Goal: Task Accomplishment & Management: Use online tool/utility

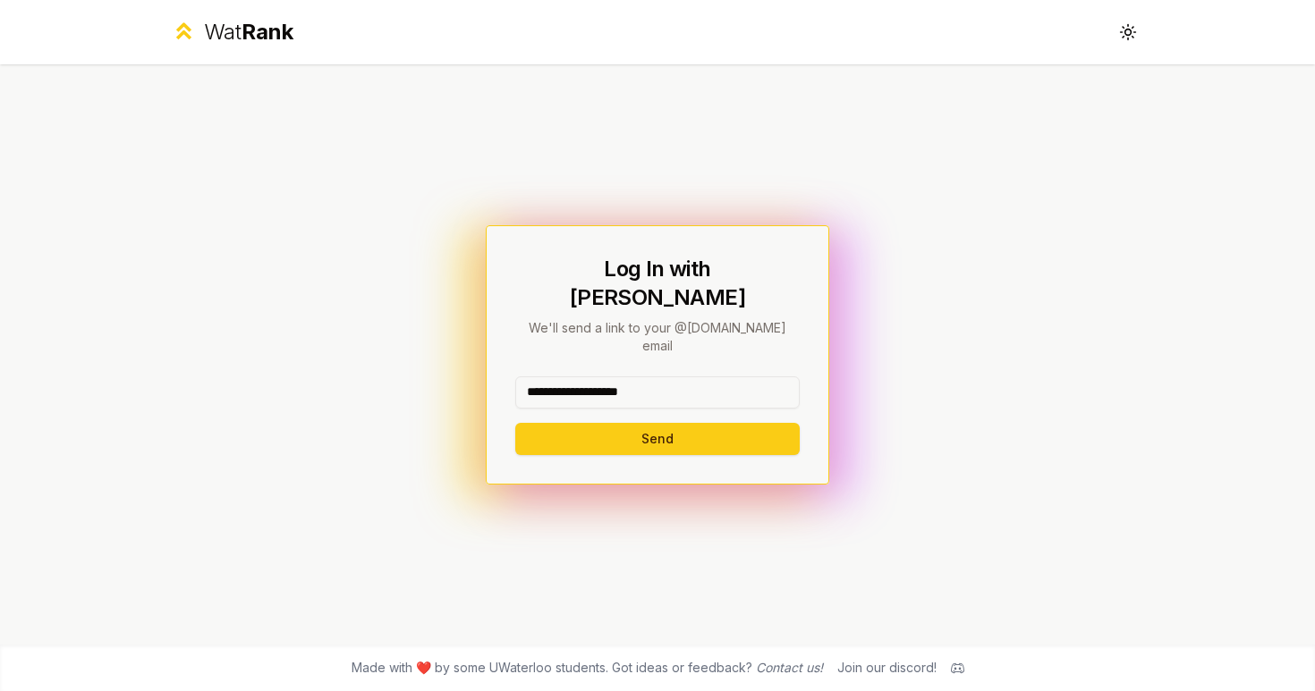
click at [657, 423] on button "Send" at bounding box center [657, 439] width 284 height 32
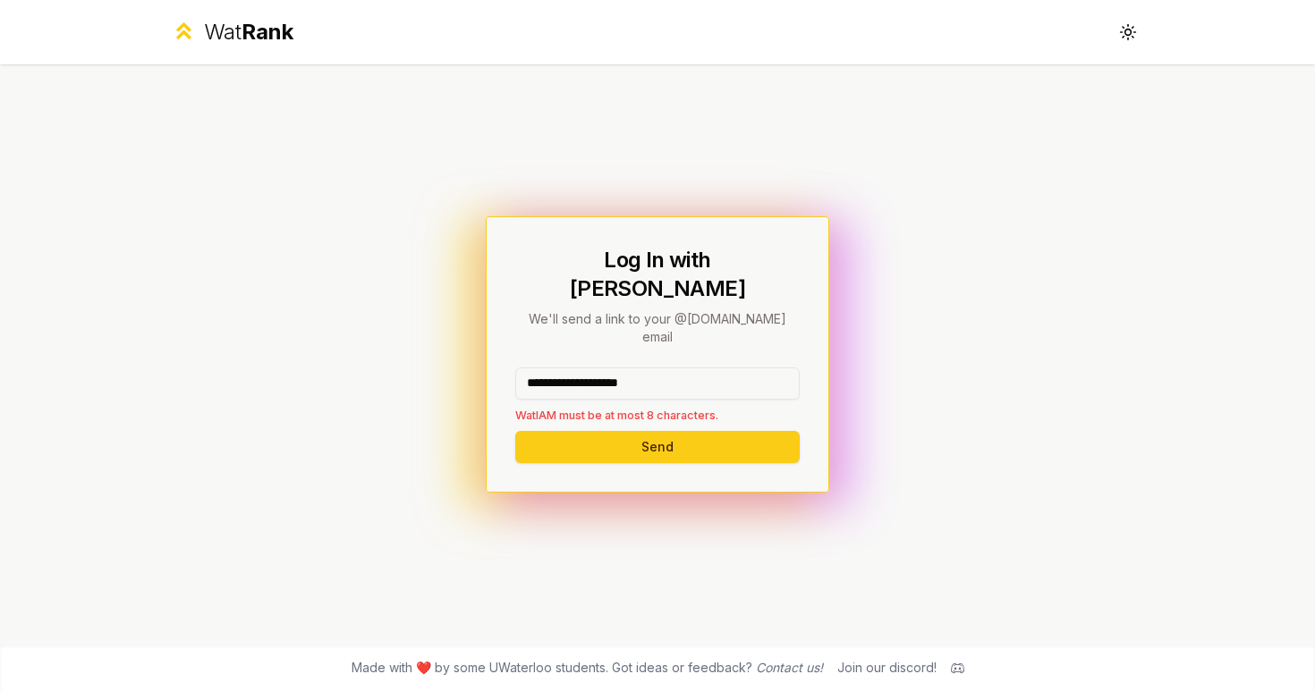
drag, startPoint x: 723, startPoint y: 375, endPoint x: 587, endPoint y: 357, distance: 137.1
click at [587, 368] on input "**********" at bounding box center [657, 384] width 284 height 32
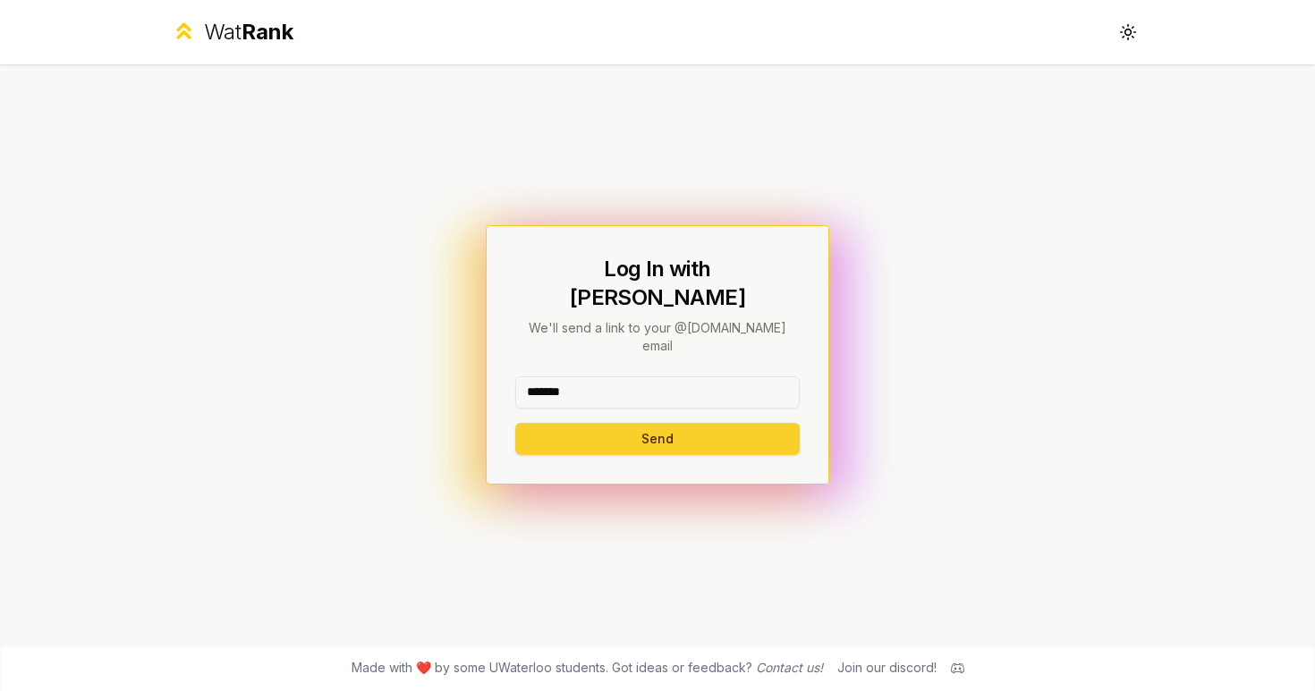
type input "*******"
click at [609, 423] on button "Send" at bounding box center [657, 439] width 284 height 32
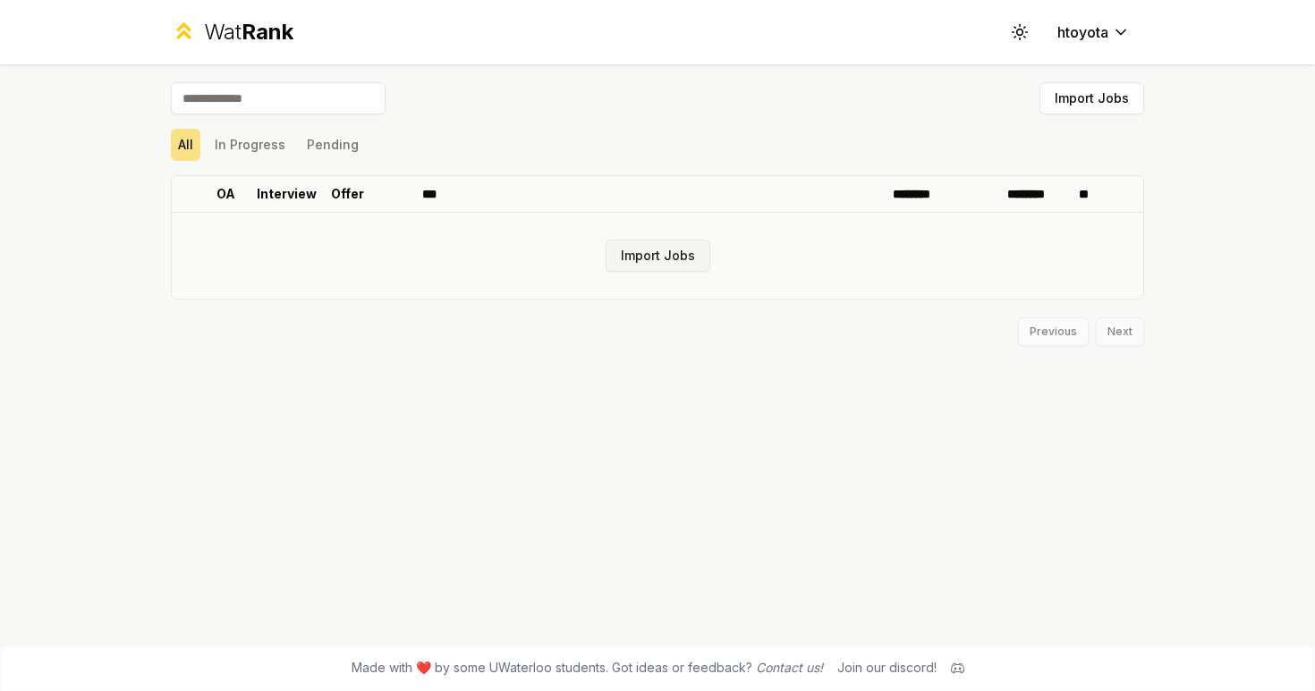
click at [633, 267] on button "Import Jobs" at bounding box center [658, 256] width 105 height 32
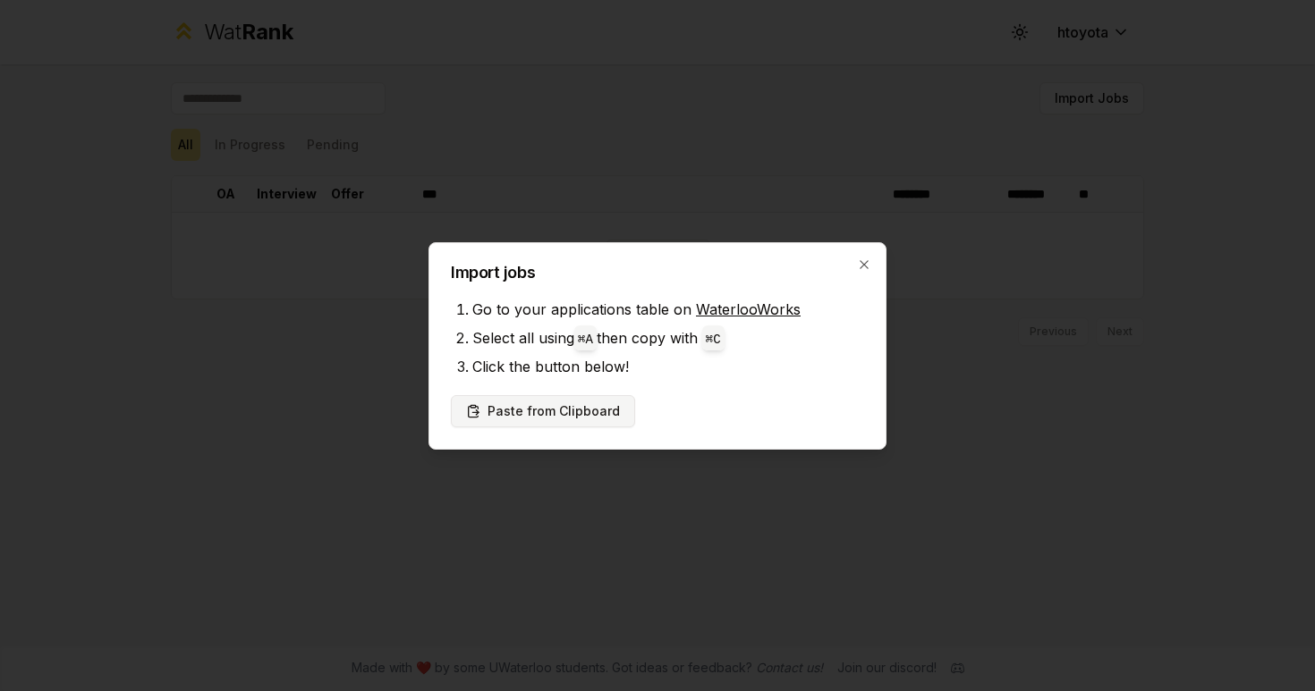
click at [538, 405] on button "Paste from Clipboard" at bounding box center [543, 411] width 184 height 32
click at [765, 292] on div "Import jobs Go to your applications table on WaterlooWorks Select all using ⌘ A…" at bounding box center [657, 346] width 458 height 208
click at [756, 303] on link "WaterlooWorks" at bounding box center [748, 310] width 105 height 18
click at [864, 248] on div "Import jobs Go to your applications table on WaterlooWorks Select all using ⌘ A…" at bounding box center [657, 346] width 458 height 208
click at [848, 270] on h2 "Import jobs" at bounding box center [657, 273] width 413 height 16
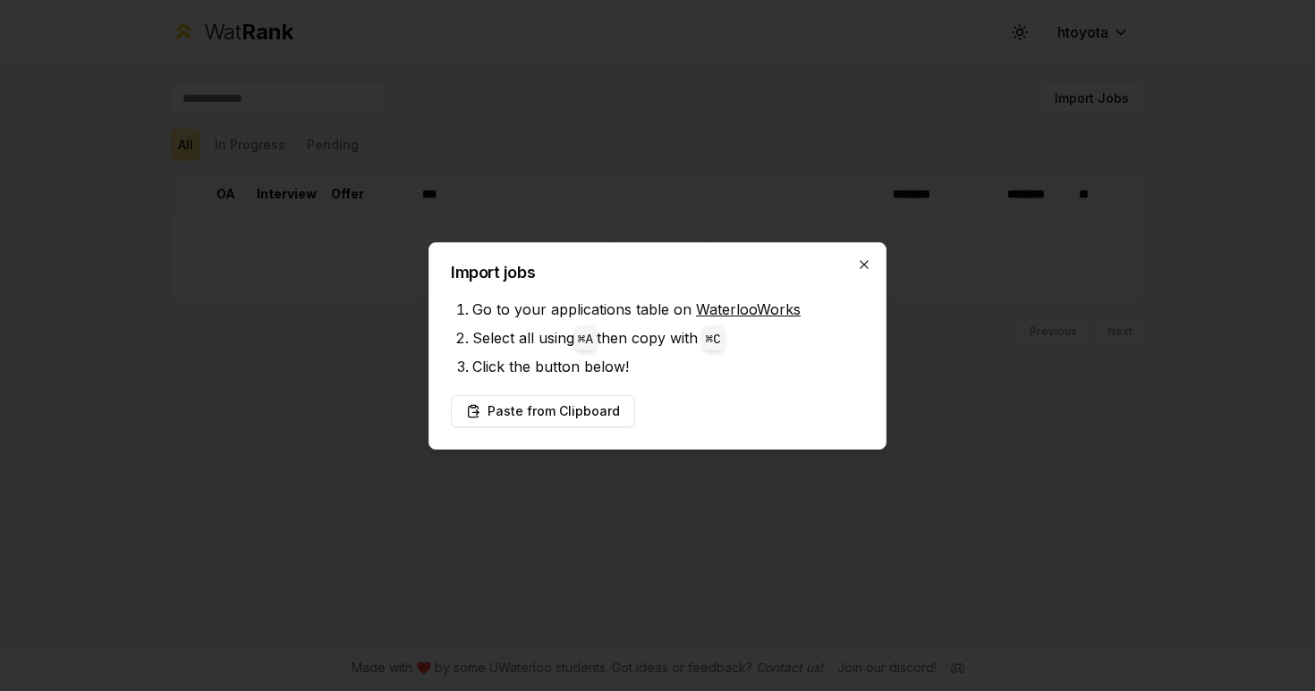
click at [863, 265] on icon "button" at bounding box center [864, 264] width 8 height 8
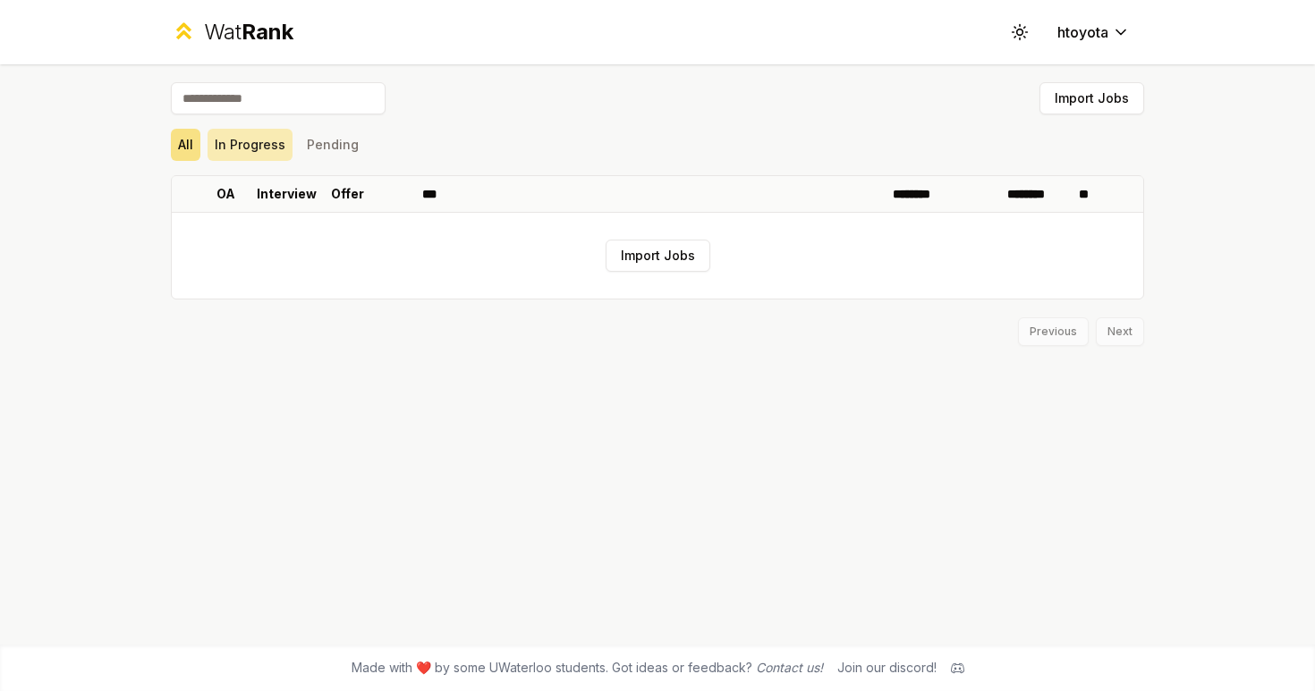
click at [271, 137] on button "In Progress" at bounding box center [250, 145] width 85 height 32
click at [314, 139] on button "Pending" at bounding box center [333, 145] width 66 height 32
click at [177, 140] on button "All" at bounding box center [186, 145] width 30 height 32
click at [202, 26] on div "Wat Rank" at bounding box center [232, 32] width 123 height 29
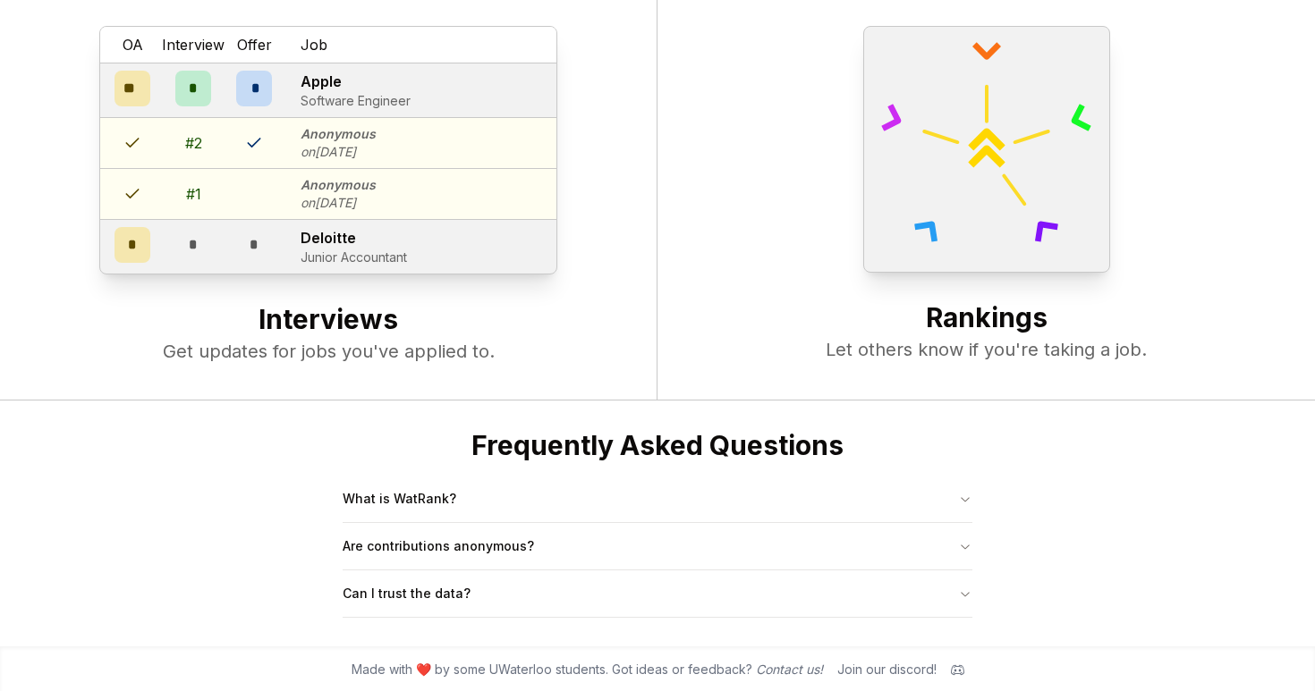
scroll to position [689, 0]
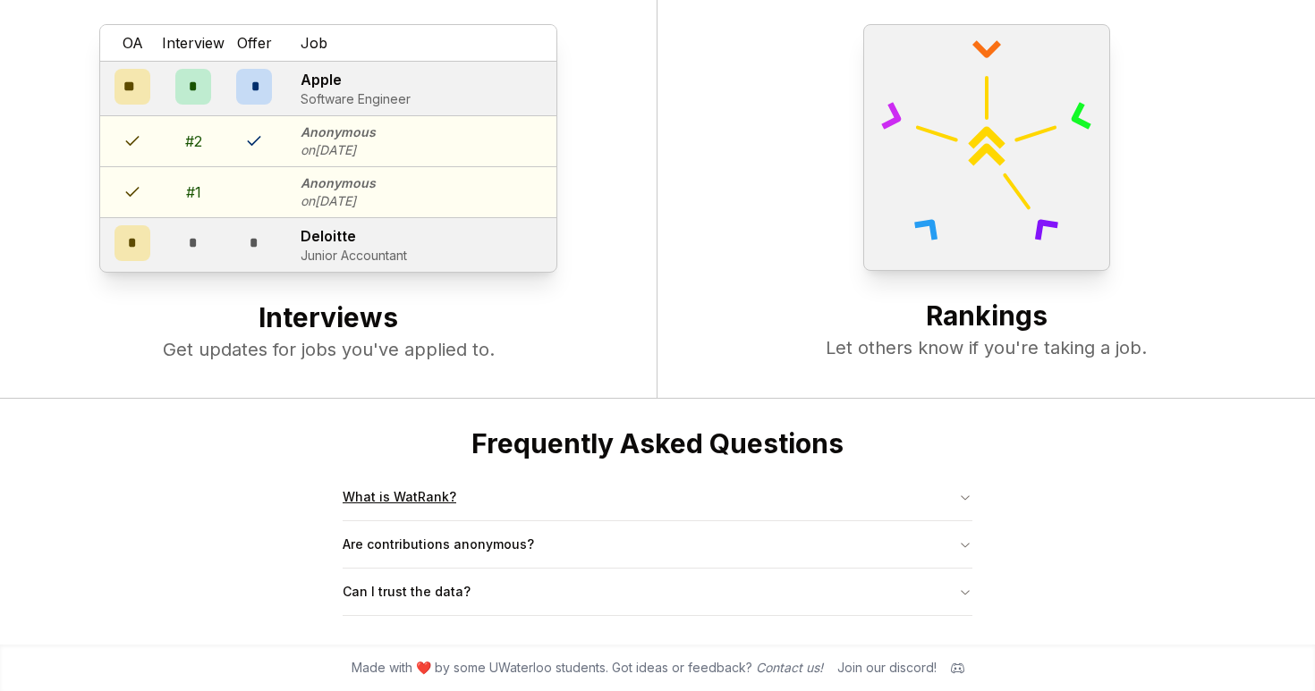
click at [368, 515] on button "What is WatRank?" at bounding box center [658, 497] width 630 height 47
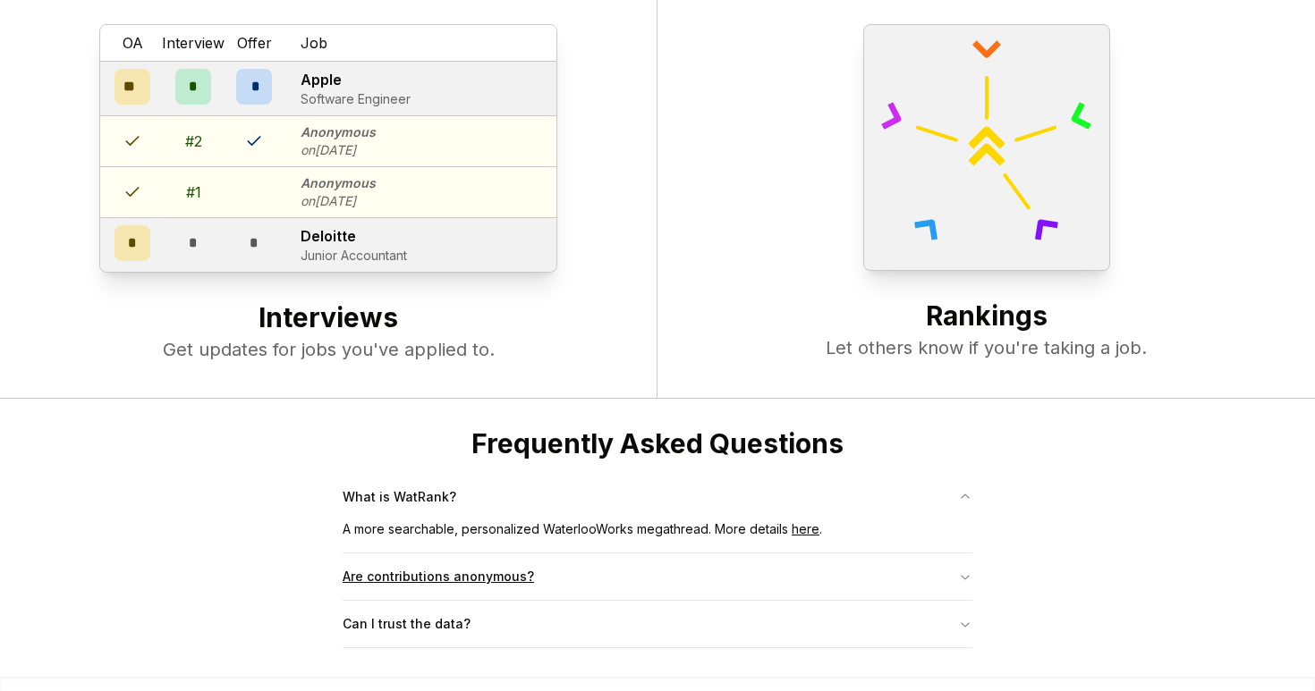
click at [366, 576] on button "Are contributions anonymous?" at bounding box center [658, 577] width 630 height 47
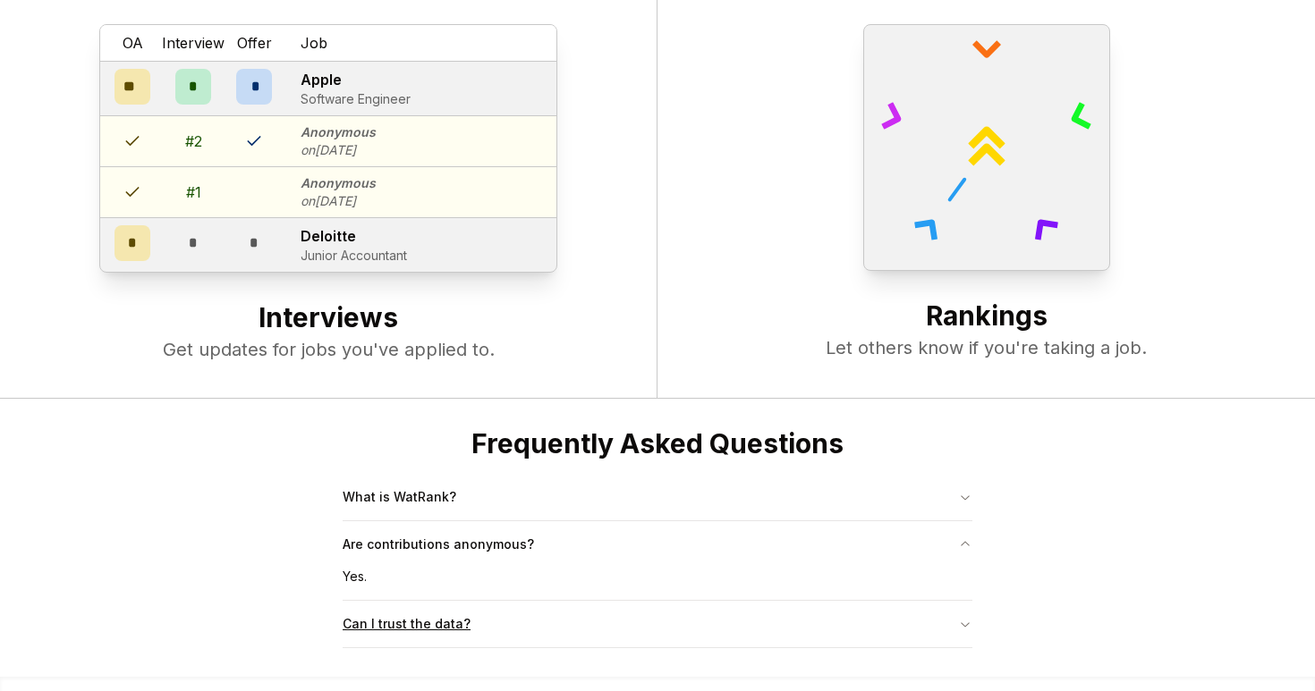
click at [361, 629] on button "Can I trust the data?" at bounding box center [658, 624] width 630 height 47
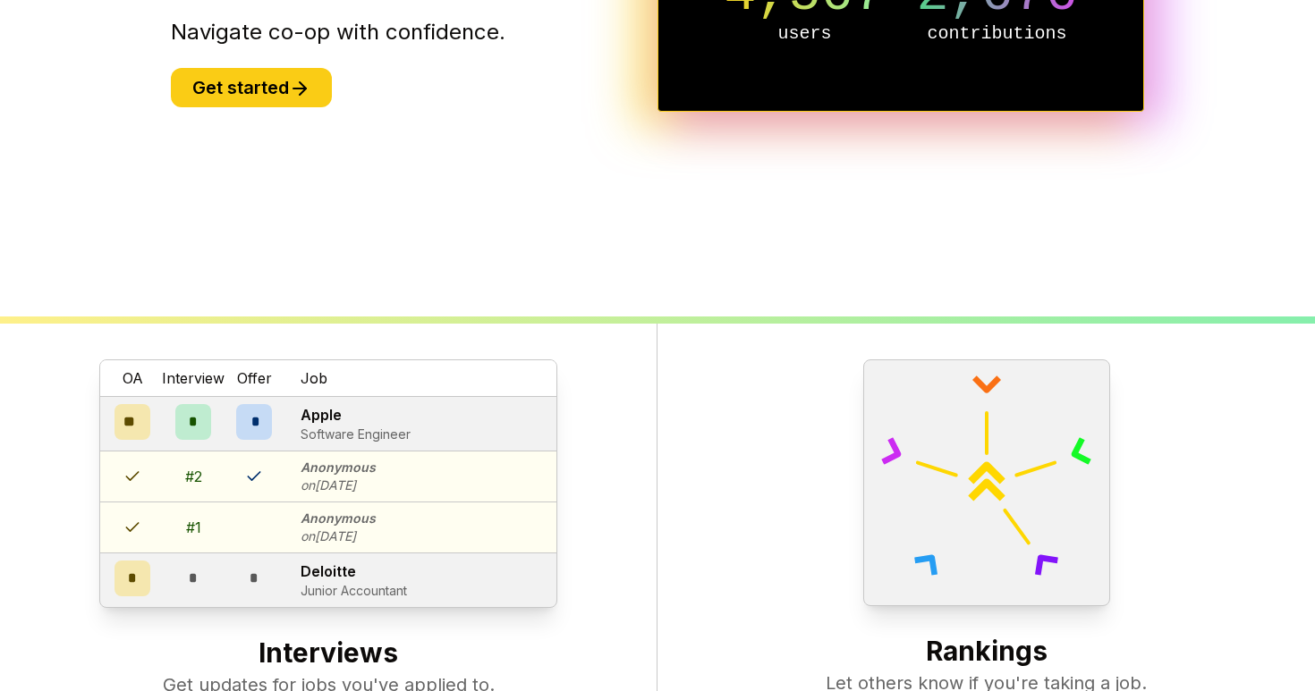
scroll to position [303, 0]
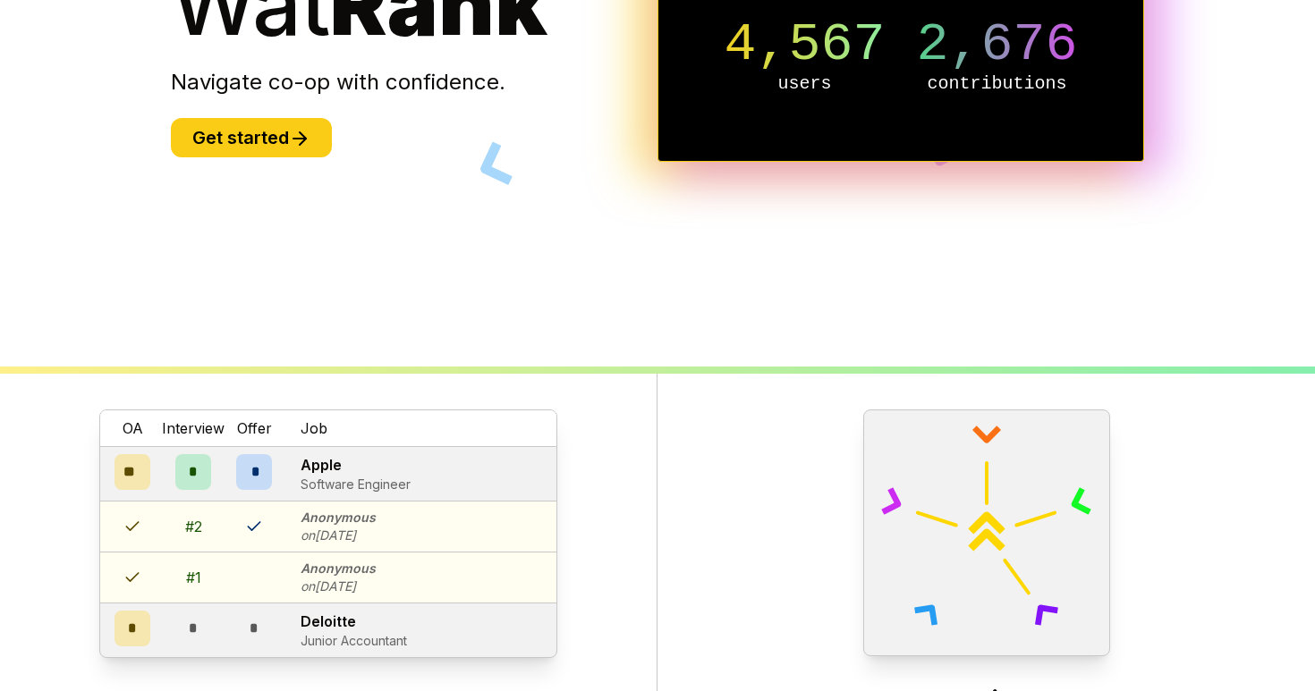
click at [264, 170] on section "Meet Wat Rank Navigate co-op with confidence. Get started Live Stats 4,567 user…" at bounding box center [657, 42] width 1030 height 691
click at [249, 131] on button "Get started" at bounding box center [251, 137] width 161 height 39
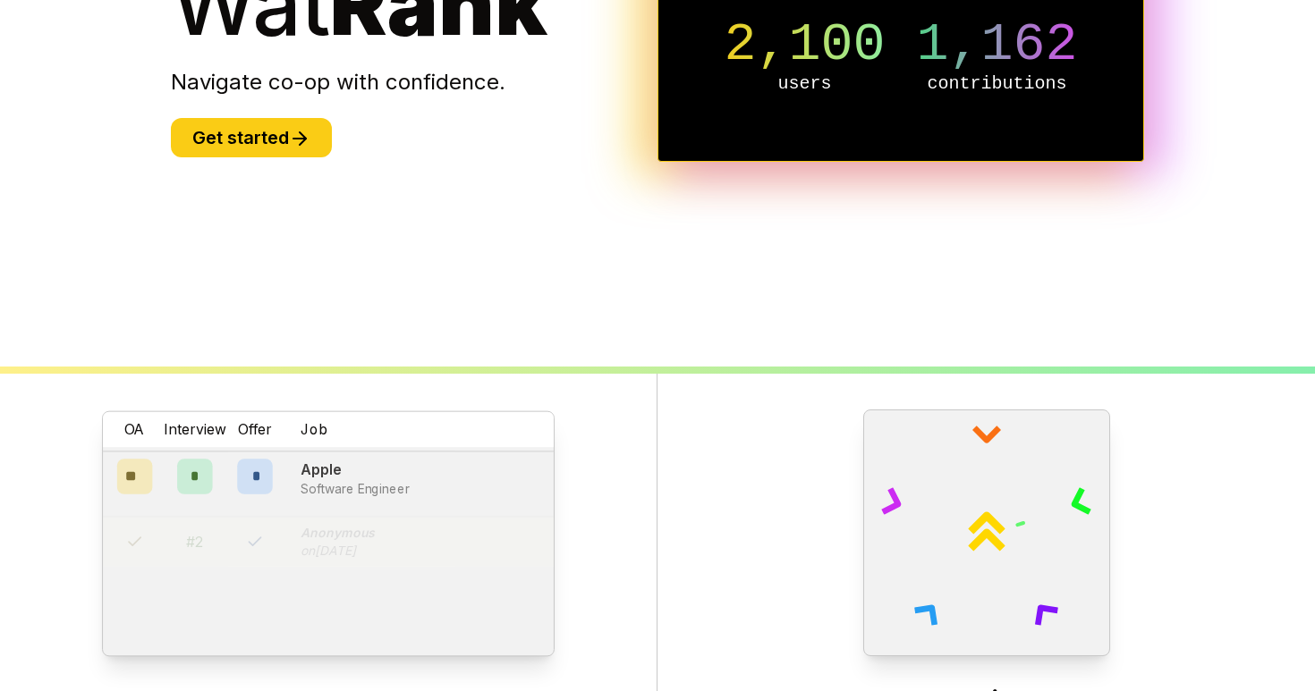
scroll to position [689, 0]
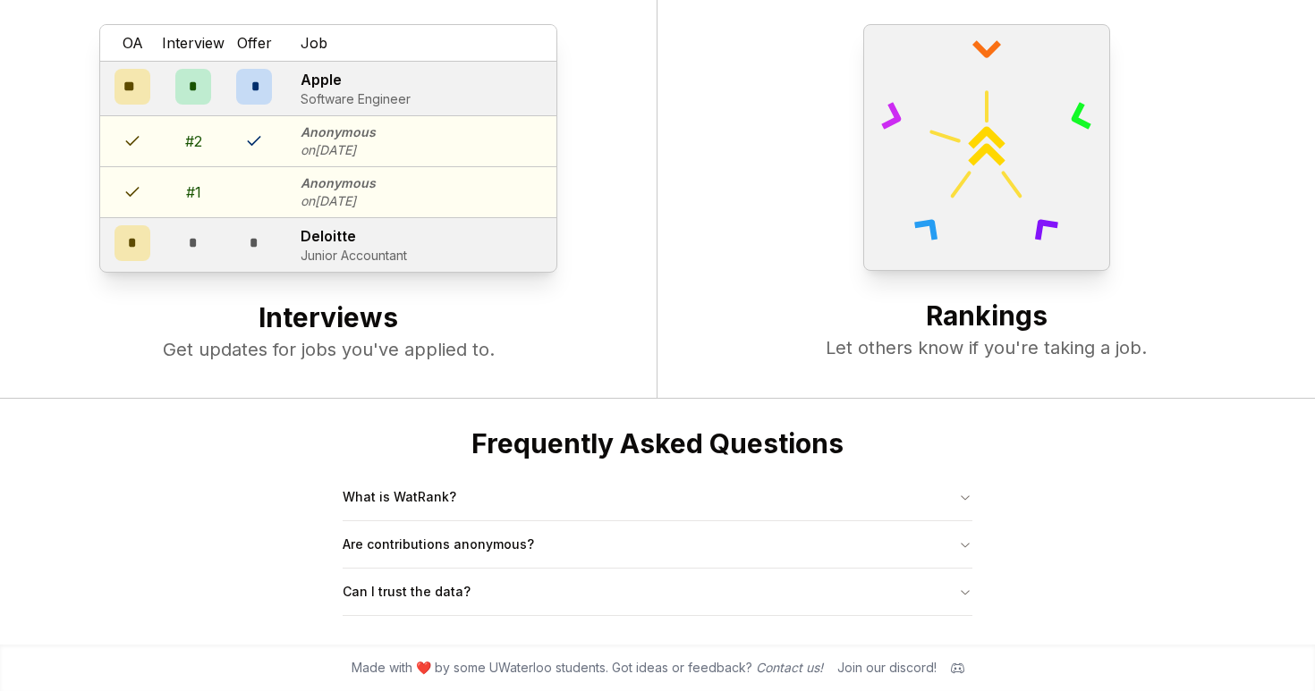
click at [303, 148] on p "on [DATE]" at bounding box center [338, 150] width 75 height 18
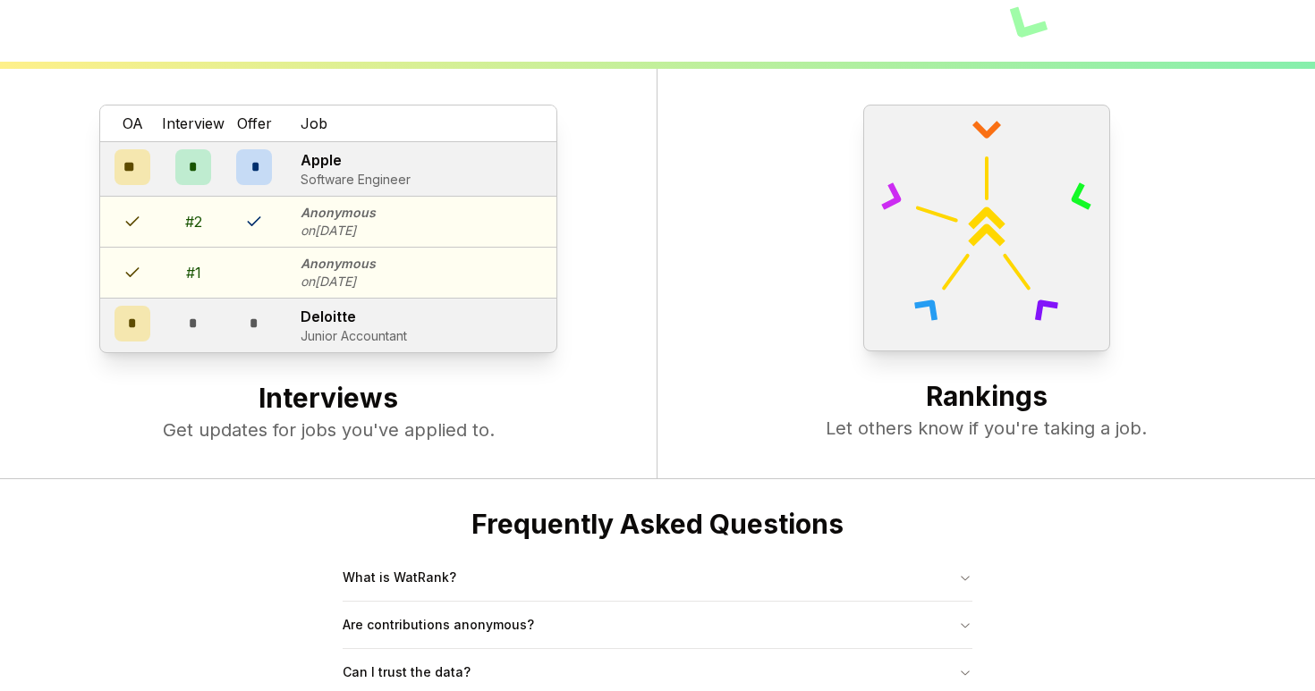
scroll to position [326, 0]
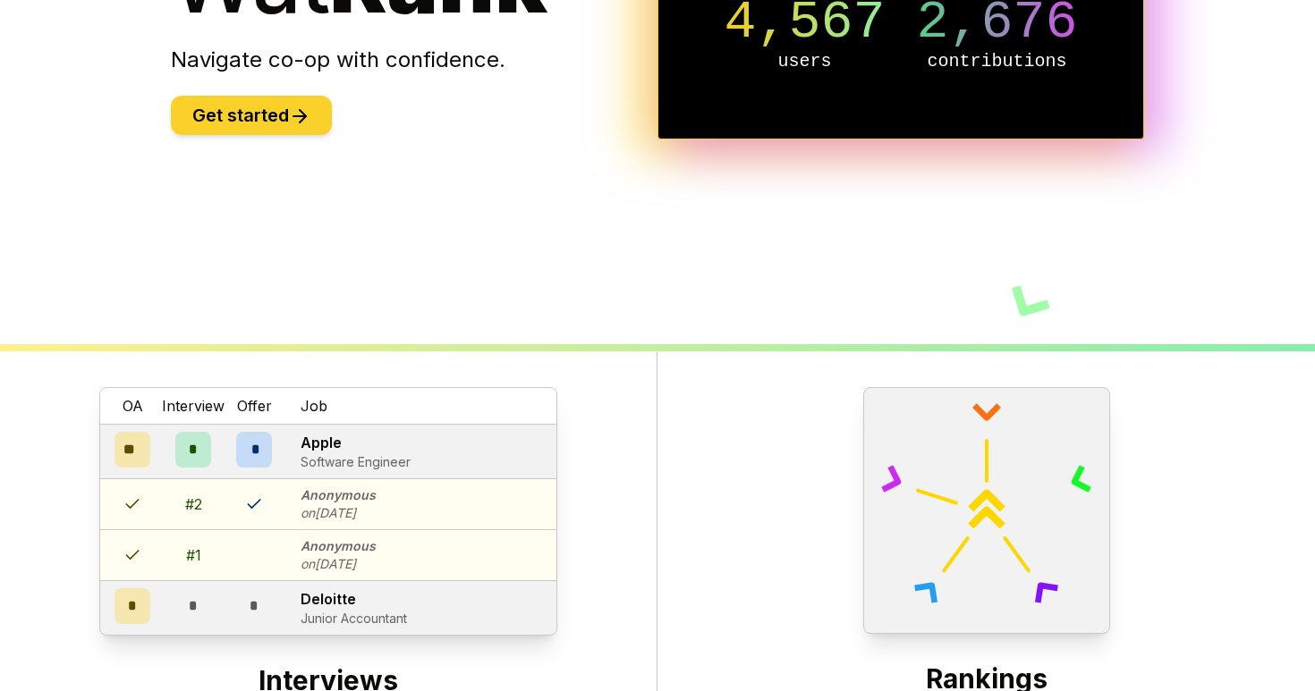
click at [244, 102] on button "Get started" at bounding box center [251, 115] width 161 height 39
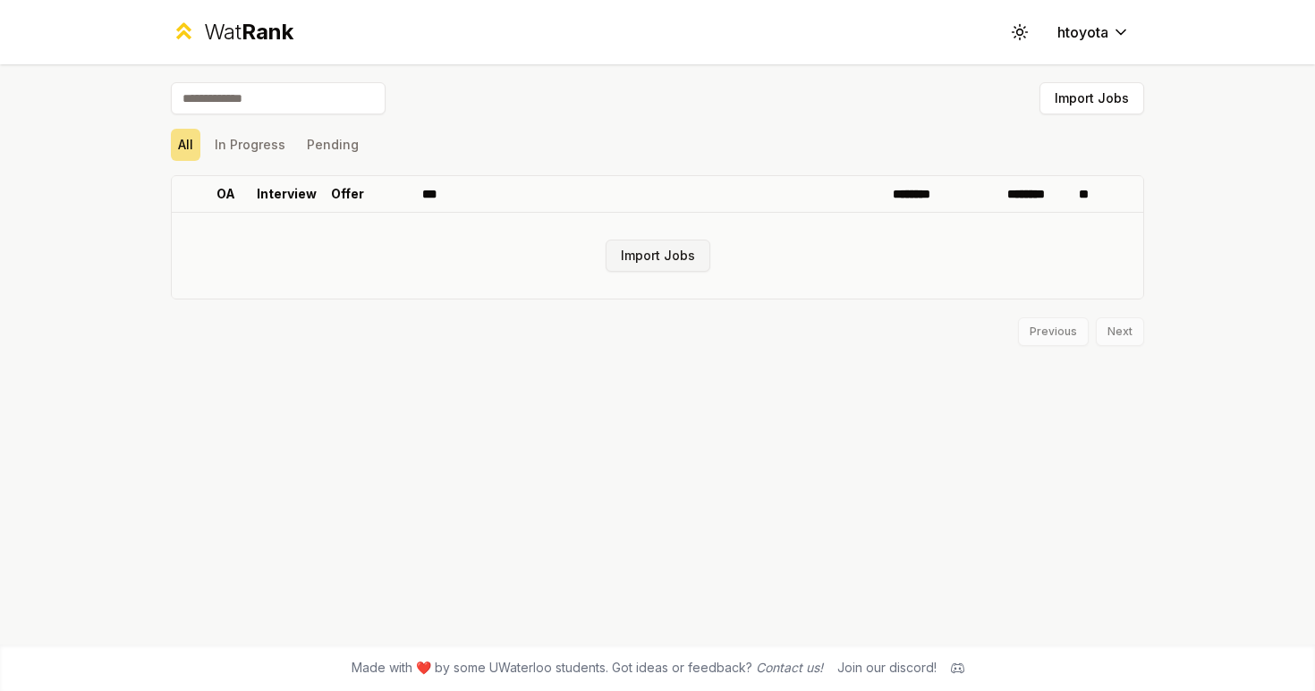
click at [657, 263] on button "Import Jobs" at bounding box center [658, 256] width 105 height 32
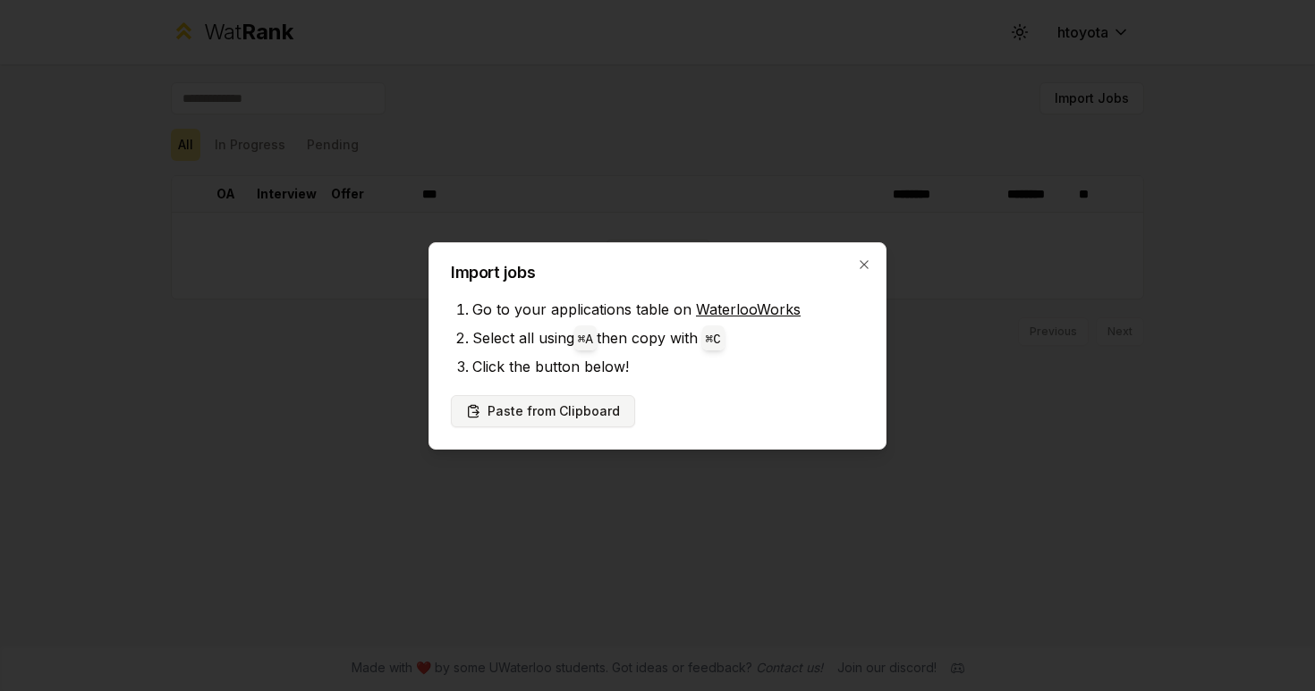
click at [538, 397] on button "Paste from Clipboard" at bounding box center [543, 411] width 184 height 32
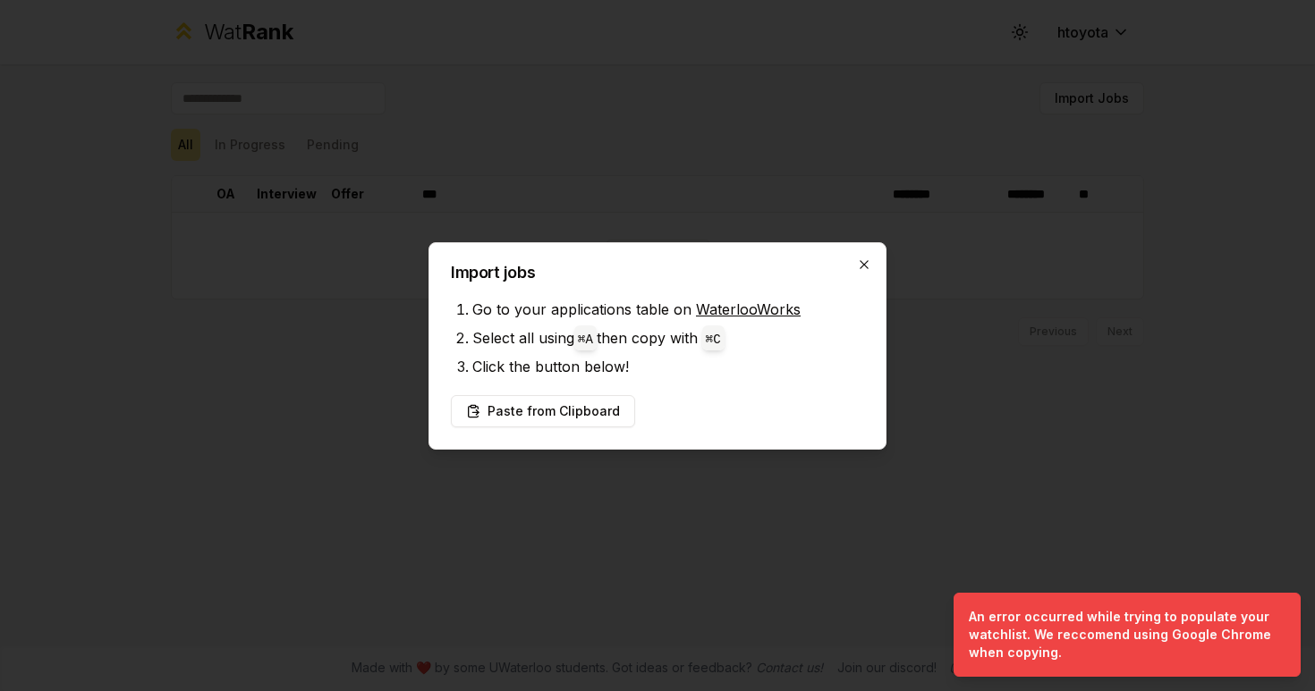
click at [867, 264] on icon "button" at bounding box center [864, 265] width 14 height 14
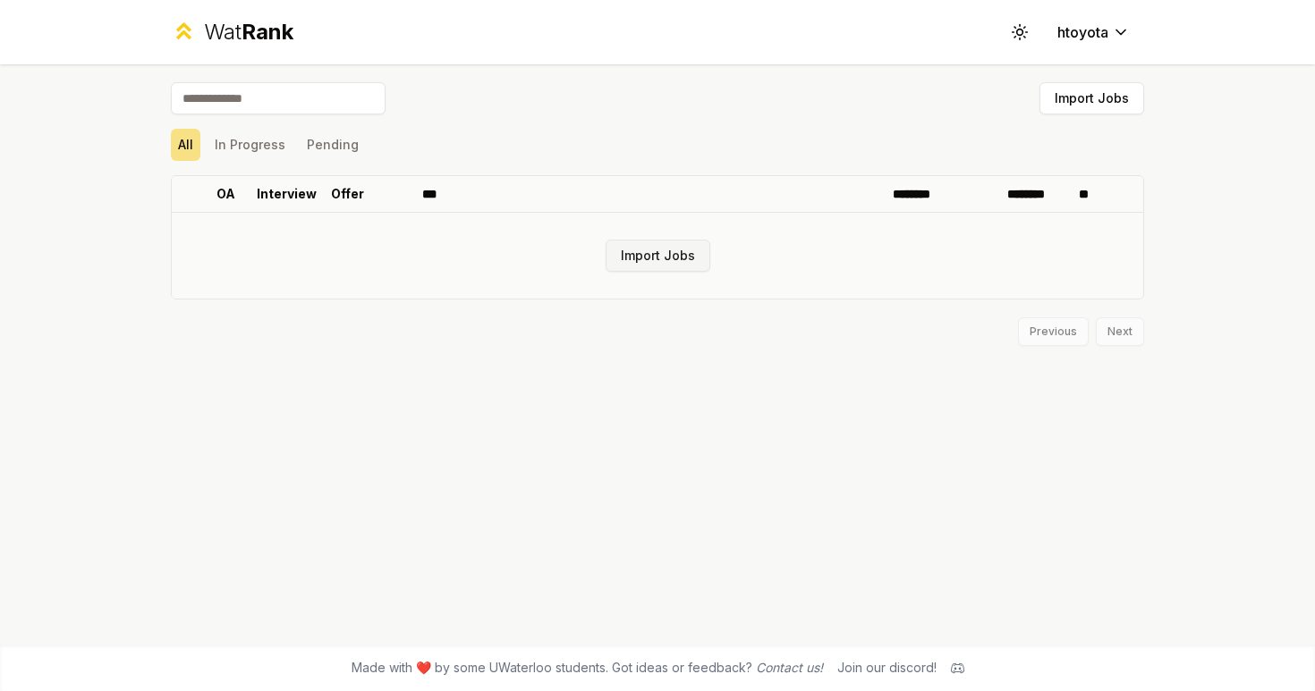
click at [686, 253] on button "Import Jobs" at bounding box center [658, 256] width 105 height 32
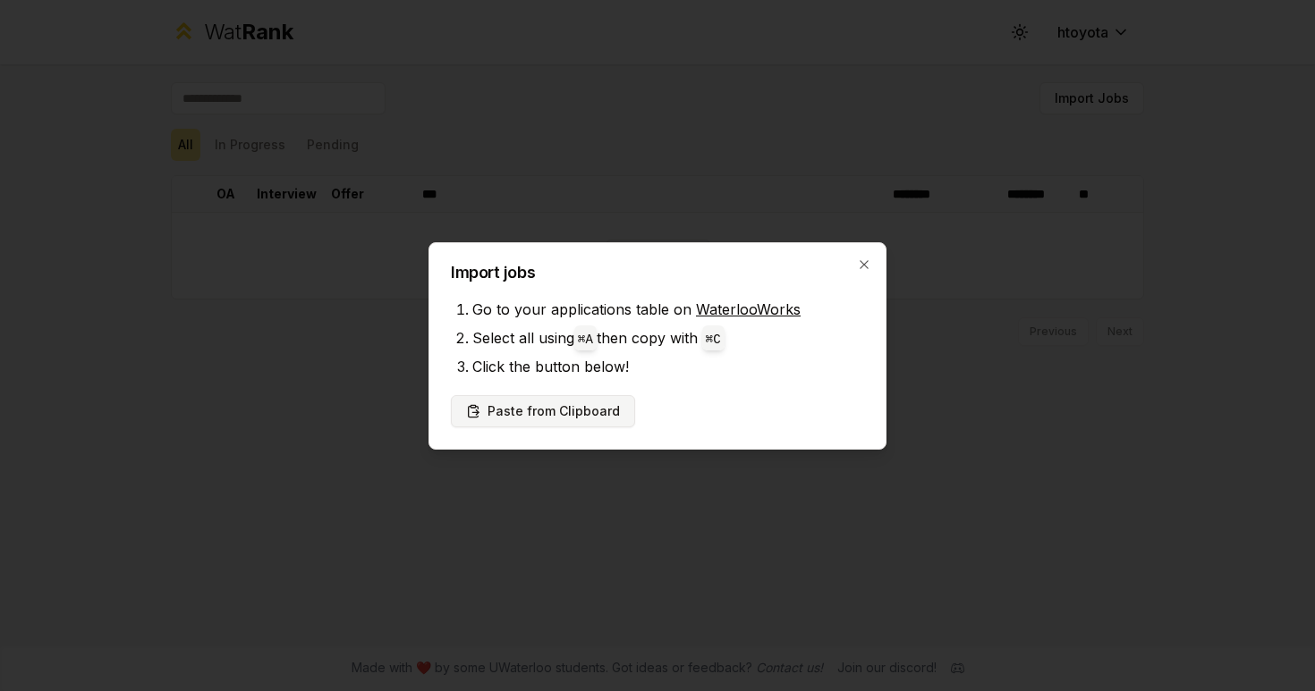
click at [605, 411] on button "Paste from Clipboard" at bounding box center [543, 411] width 184 height 32
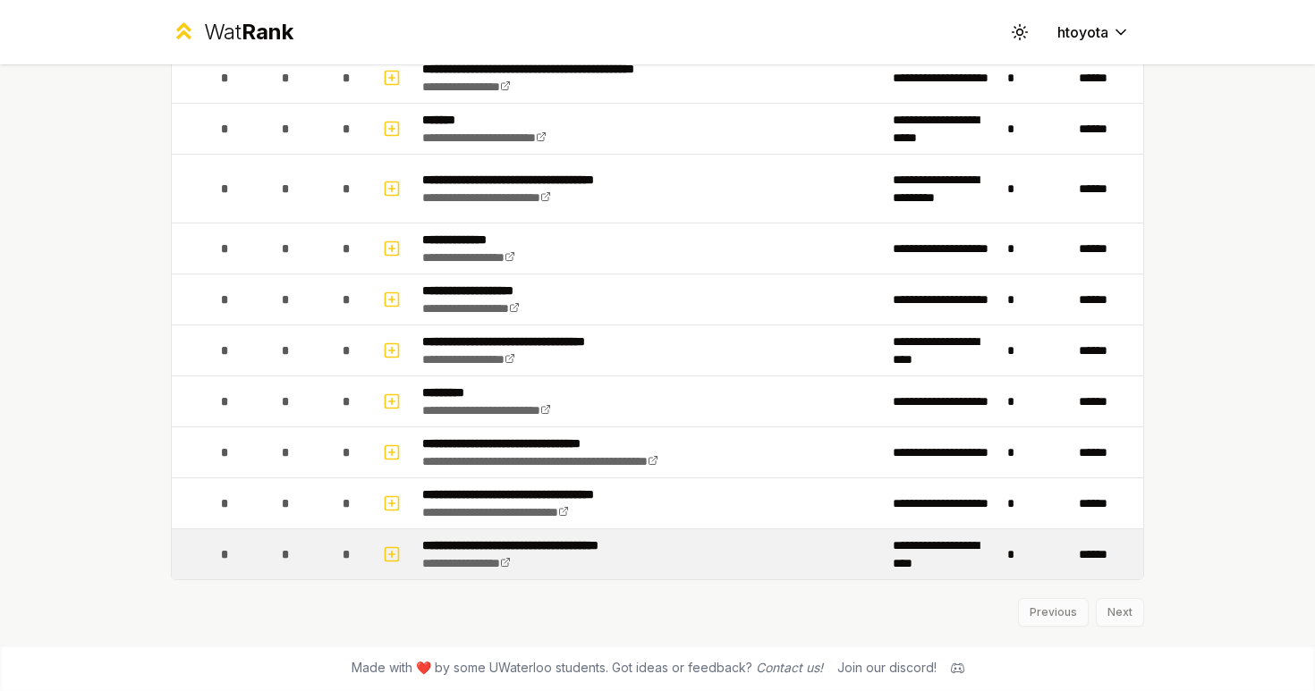
scroll to position [1457, 0]
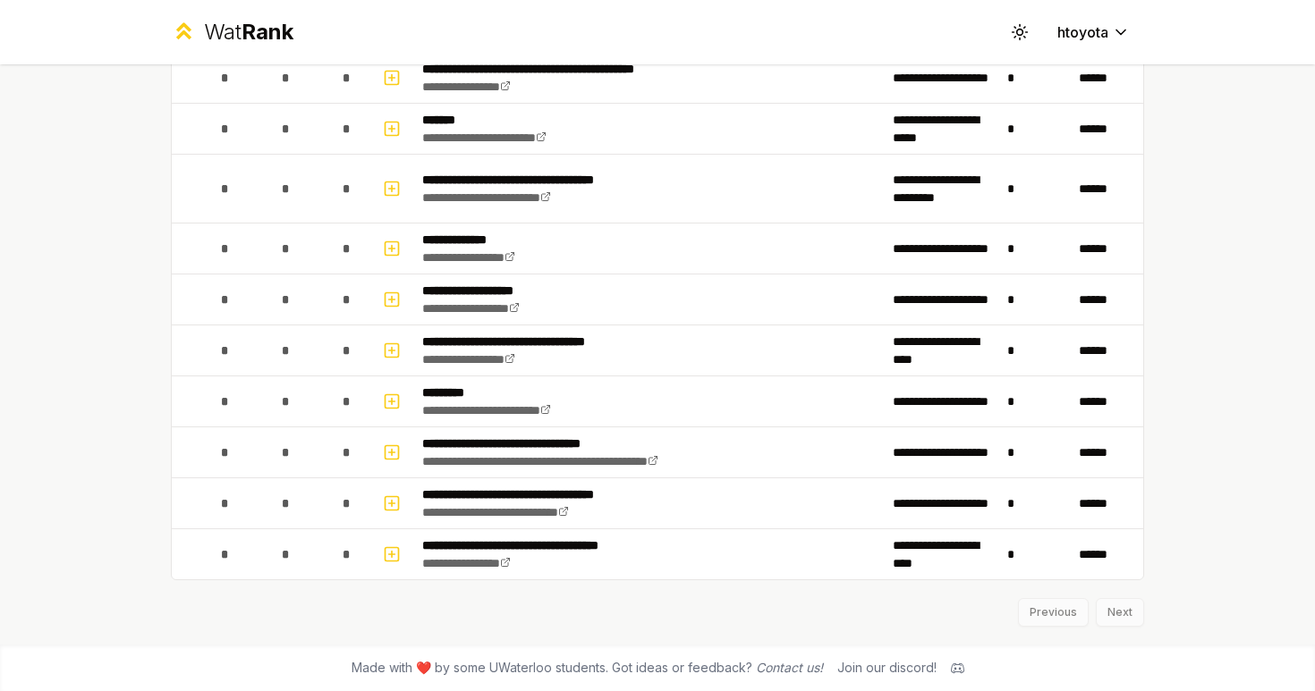
click at [1121, 601] on div "Previous Next" at bounding box center [657, 603] width 973 height 47
click at [1121, 610] on div "Previous Next" at bounding box center [657, 603] width 973 height 47
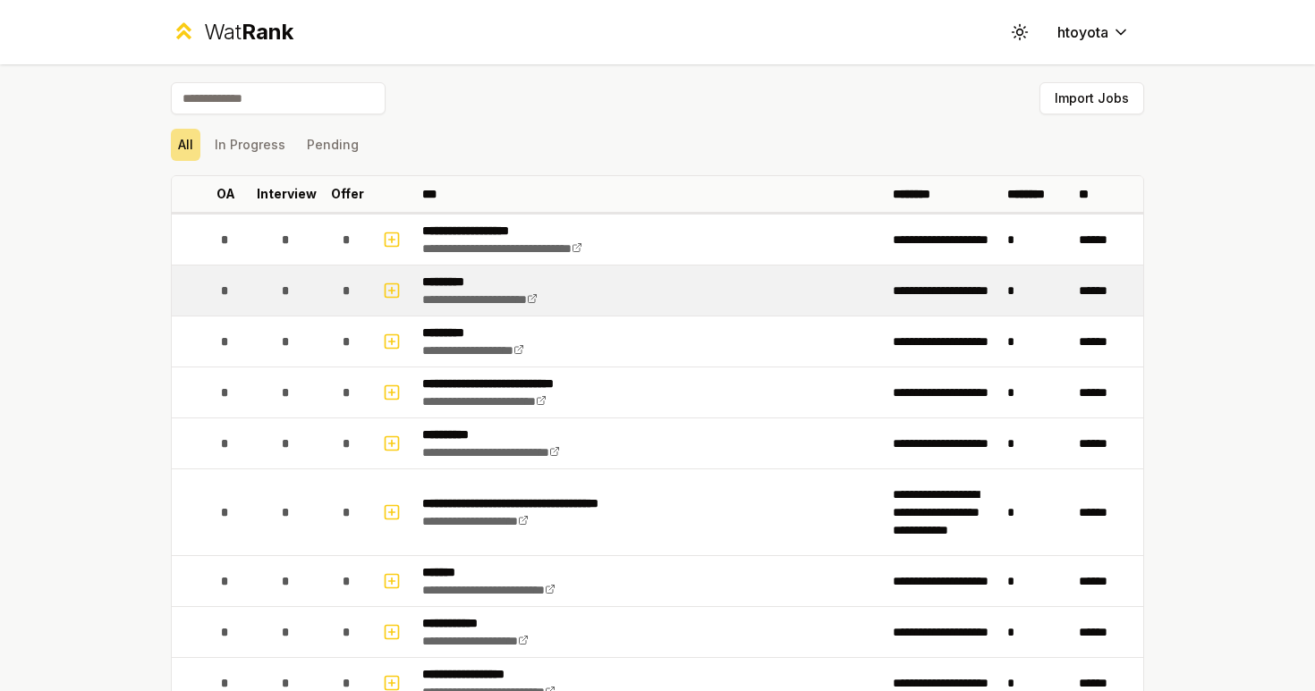
scroll to position [0, 0]
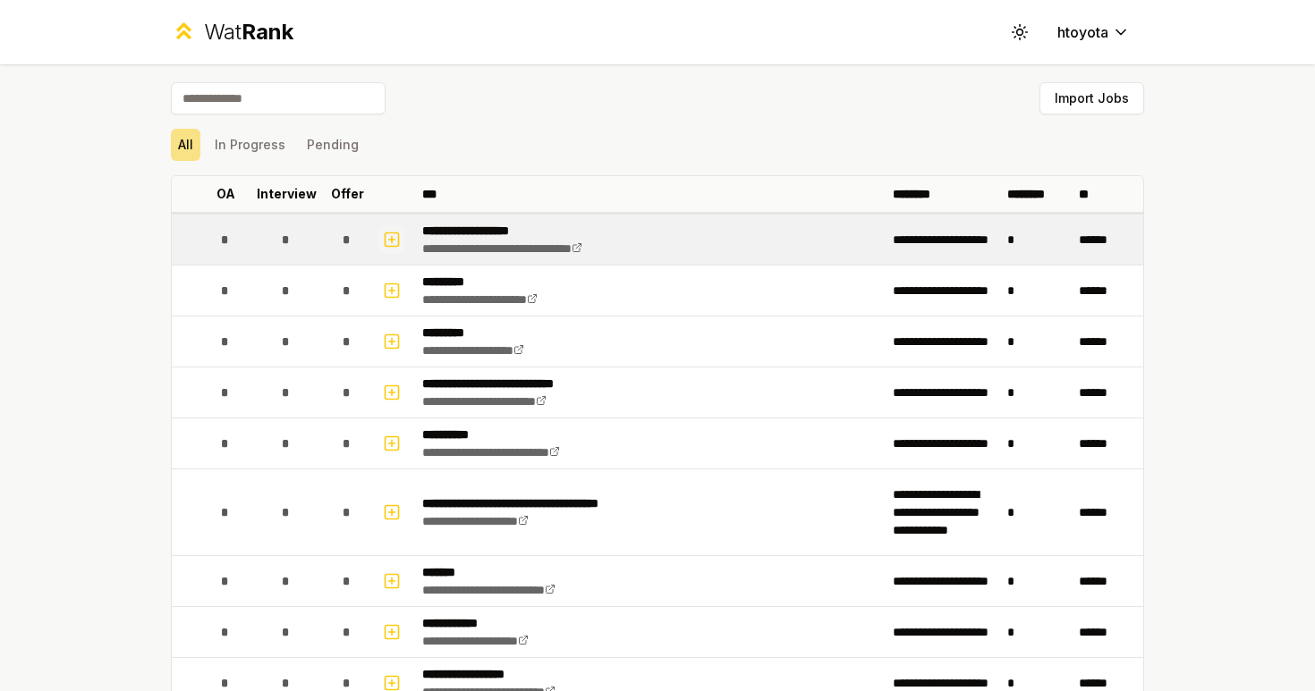
click at [396, 237] on icon "button" at bounding box center [392, 239] width 18 height 21
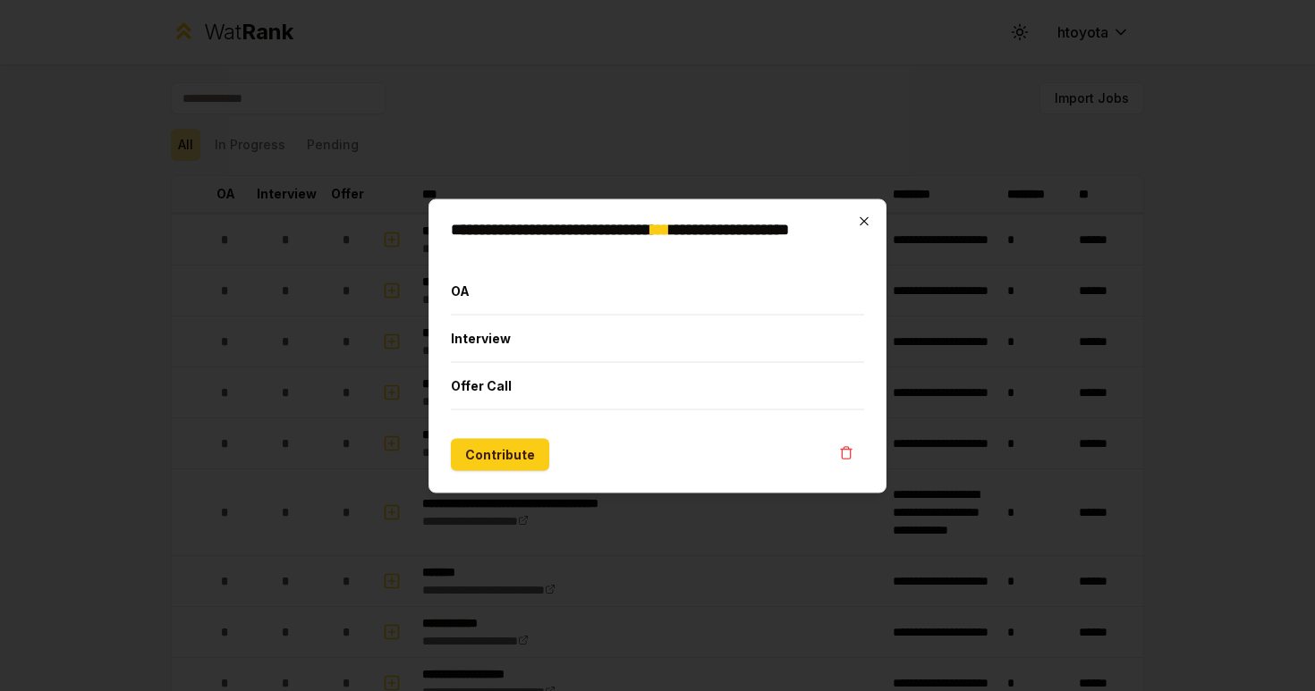
click at [867, 216] on icon "button" at bounding box center [864, 221] width 14 height 14
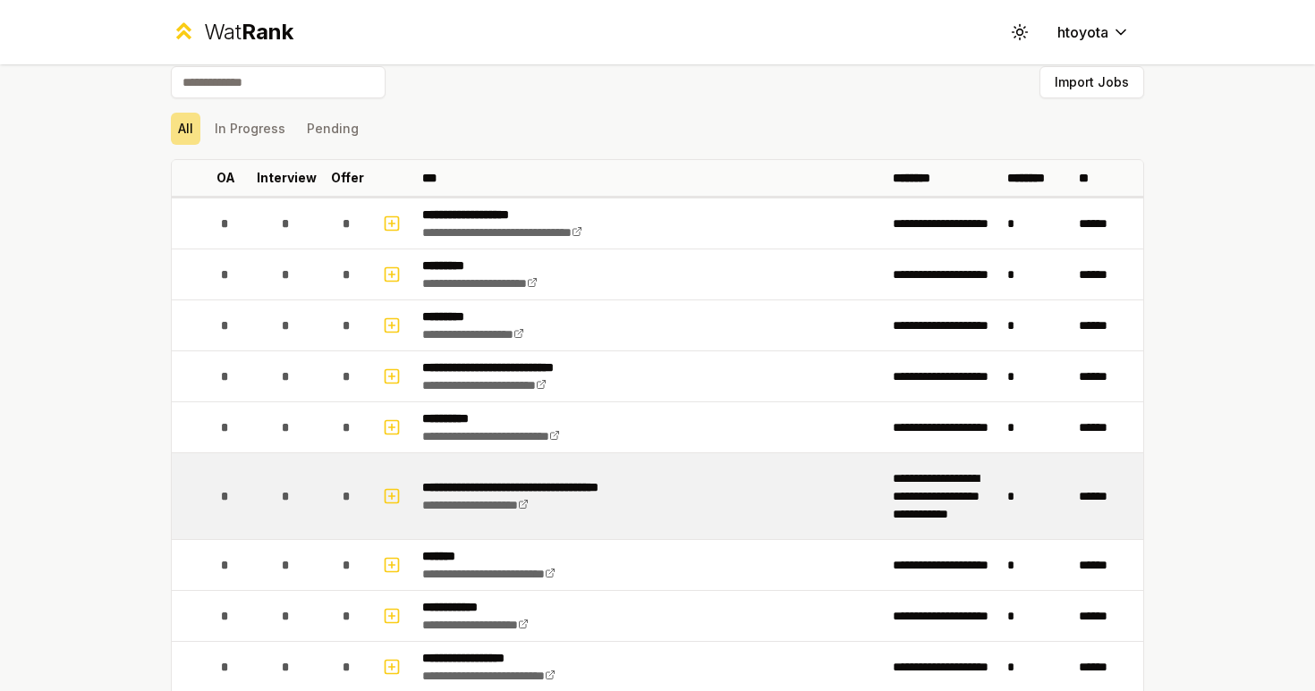
scroll to position [26, 0]
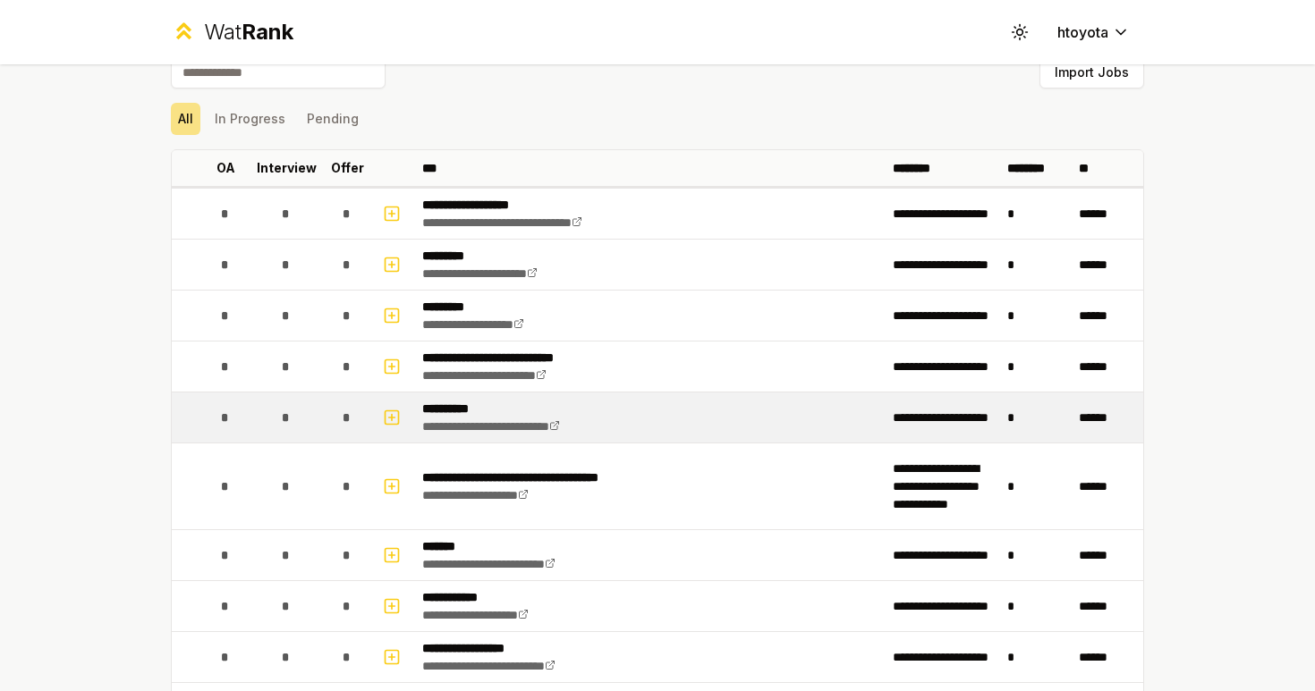
click at [393, 432] on button "button" at bounding box center [391, 418] width 25 height 30
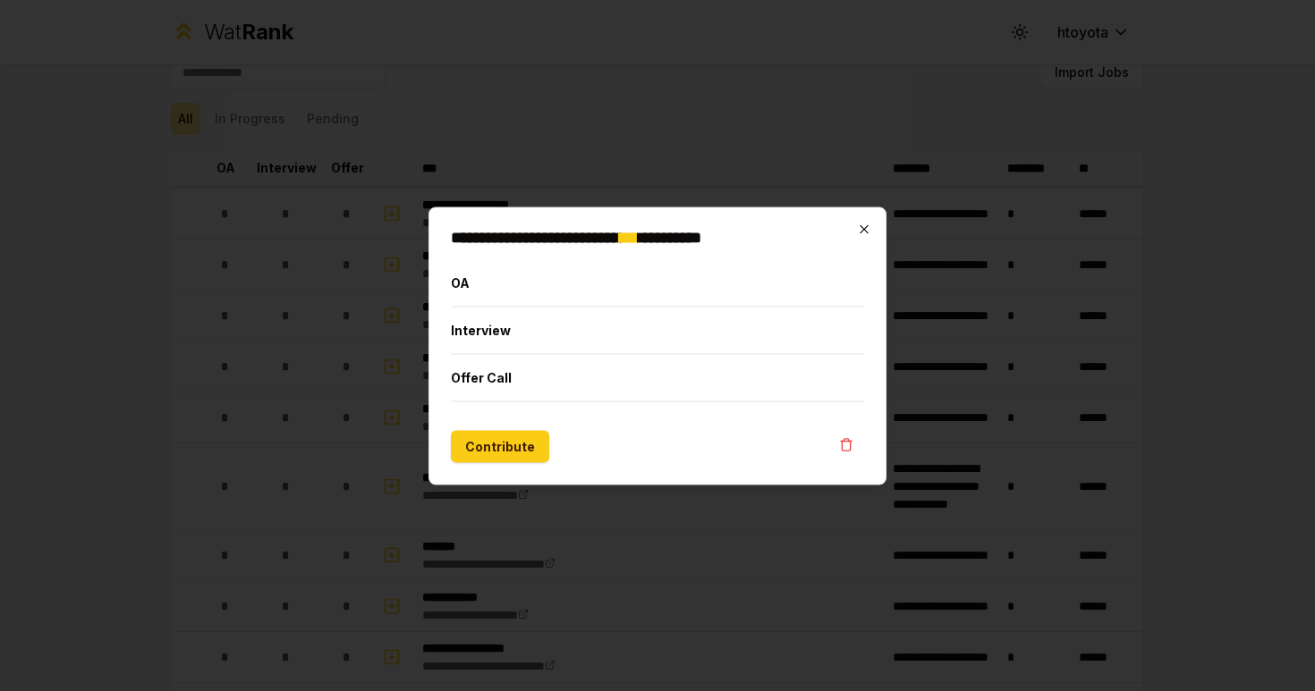
click at [865, 229] on icon "button" at bounding box center [864, 229] width 14 height 14
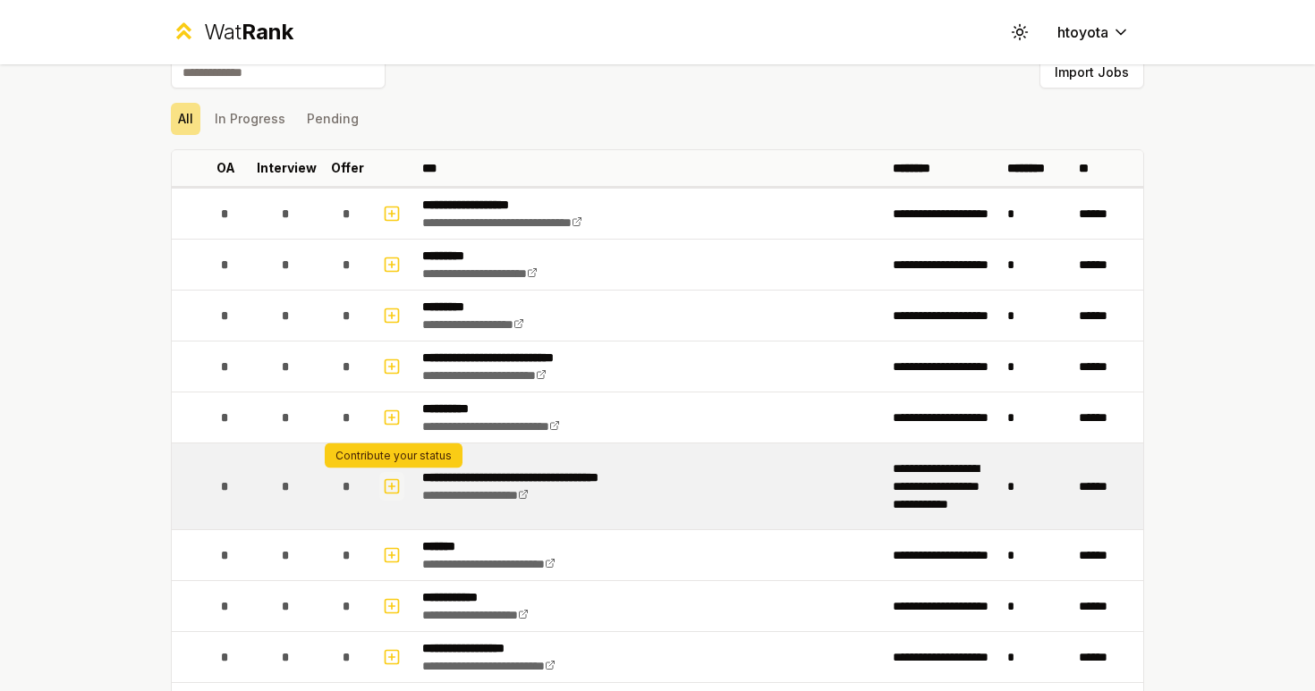
click at [401, 487] on button "button" at bounding box center [391, 486] width 25 height 29
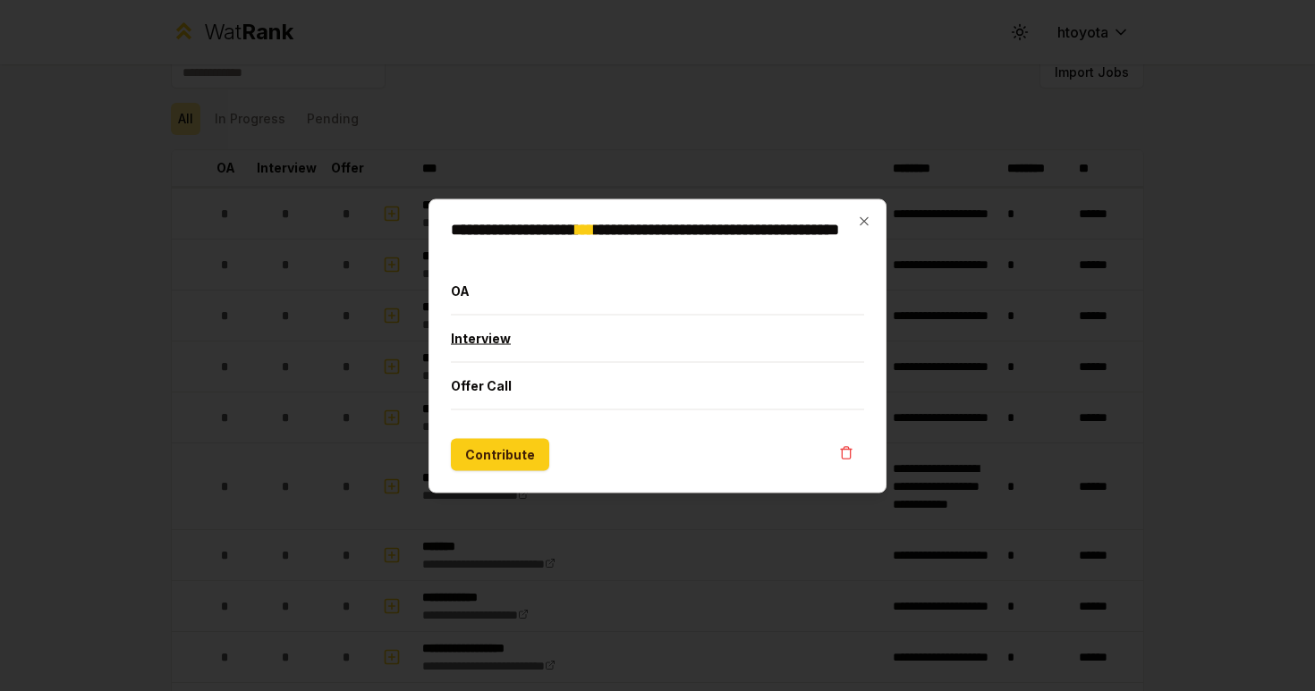
click at [475, 334] on button "Interview" at bounding box center [657, 338] width 413 height 47
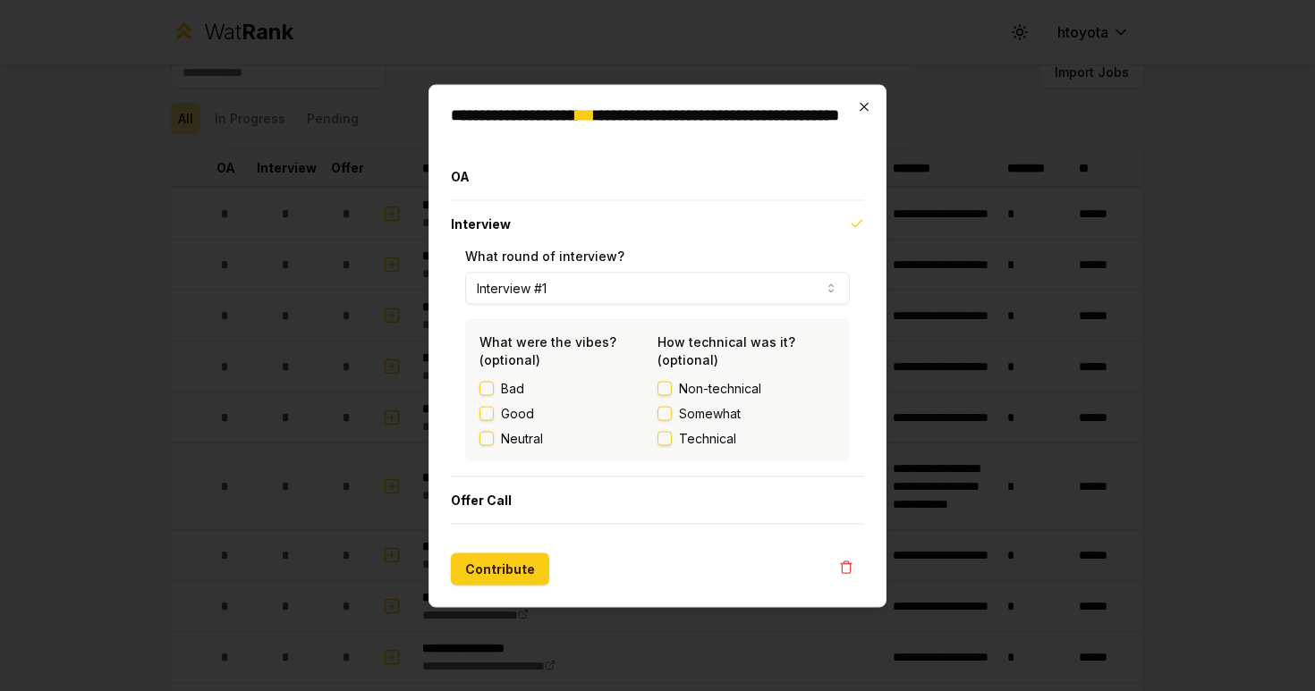
click at [863, 102] on icon "button" at bounding box center [864, 106] width 14 height 14
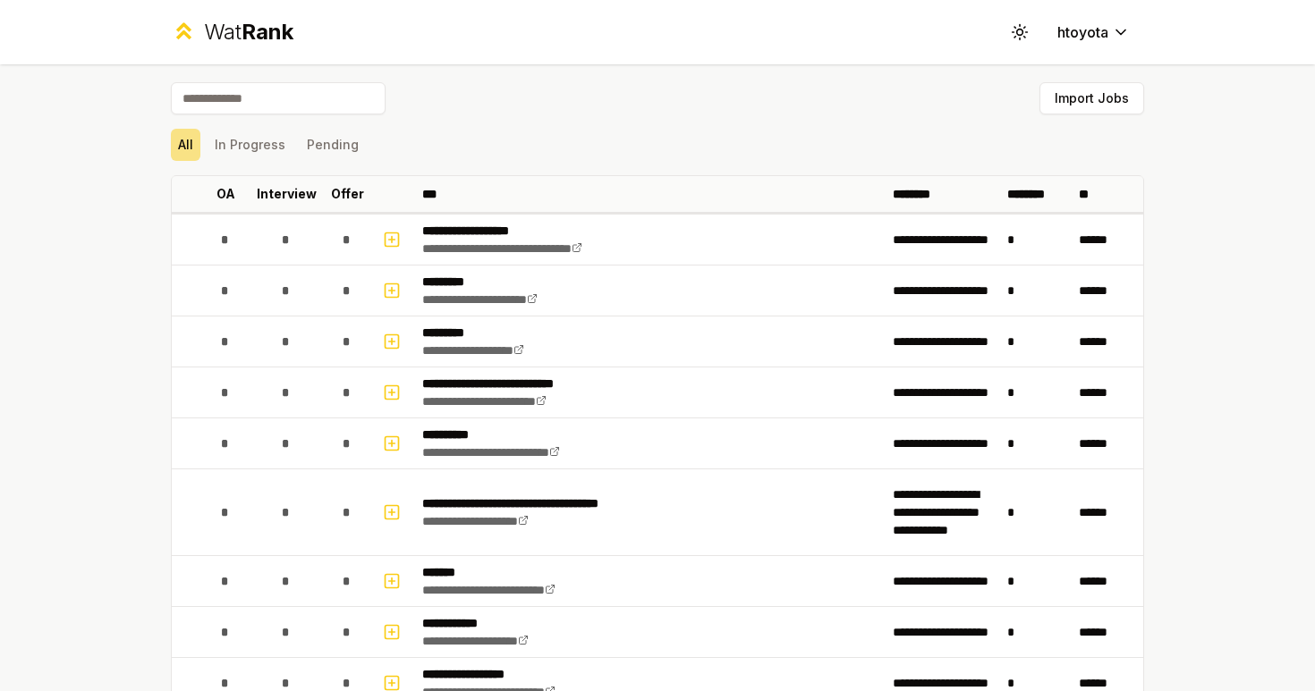
scroll to position [0, 0]
click at [1021, 30] on circle at bounding box center [1019, 32] width 5 height 5
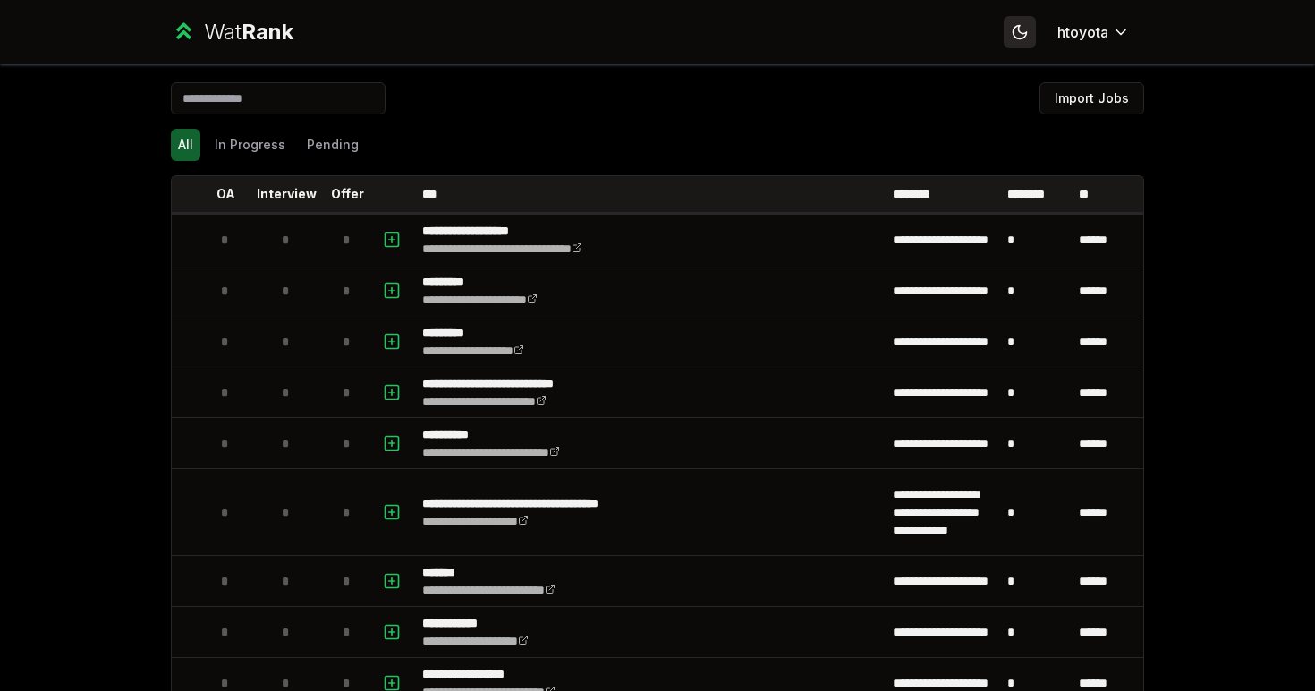
click at [1021, 30] on icon at bounding box center [1019, 31] width 17 height 17
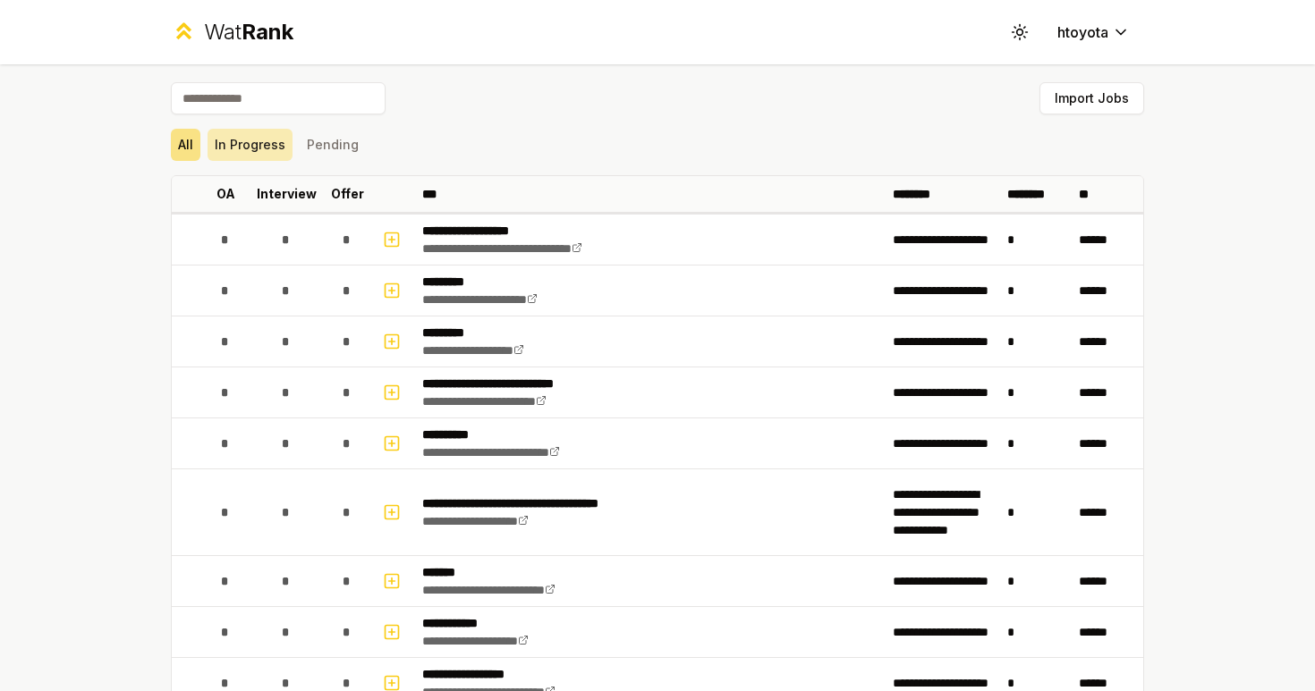
scroll to position [-1, 0]
click at [270, 157] on button "In Progress" at bounding box center [250, 145] width 85 height 32
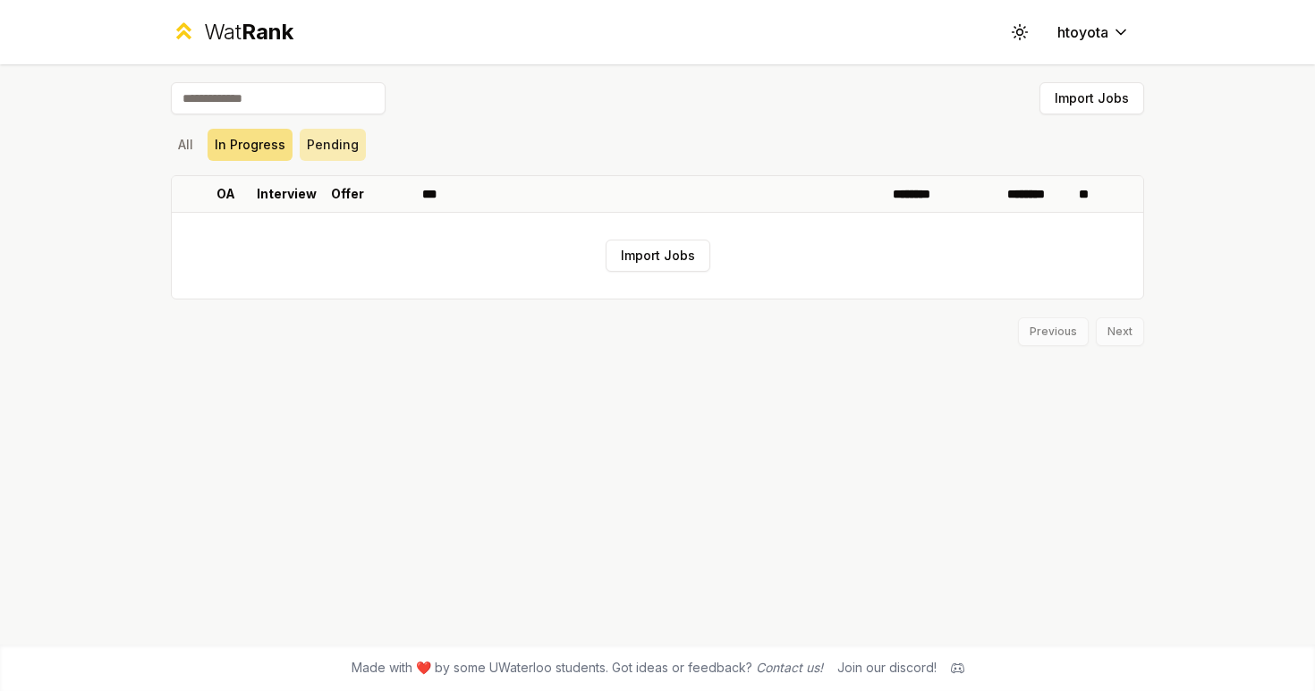
click at [320, 157] on button "Pending" at bounding box center [333, 145] width 66 height 32
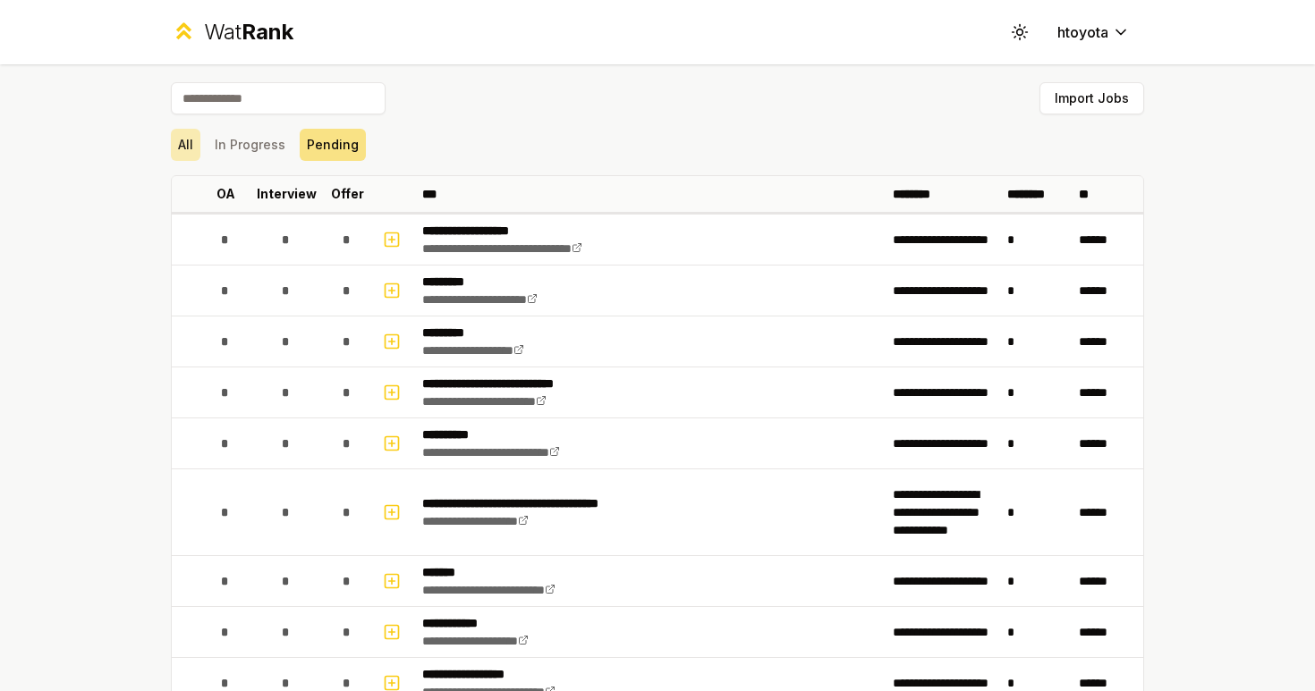
click at [191, 145] on button "All" at bounding box center [186, 145] width 30 height 32
click at [309, 146] on button "Pending" at bounding box center [333, 145] width 66 height 32
click at [250, 150] on button "In Progress" at bounding box center [250, 145] width 85 height 32
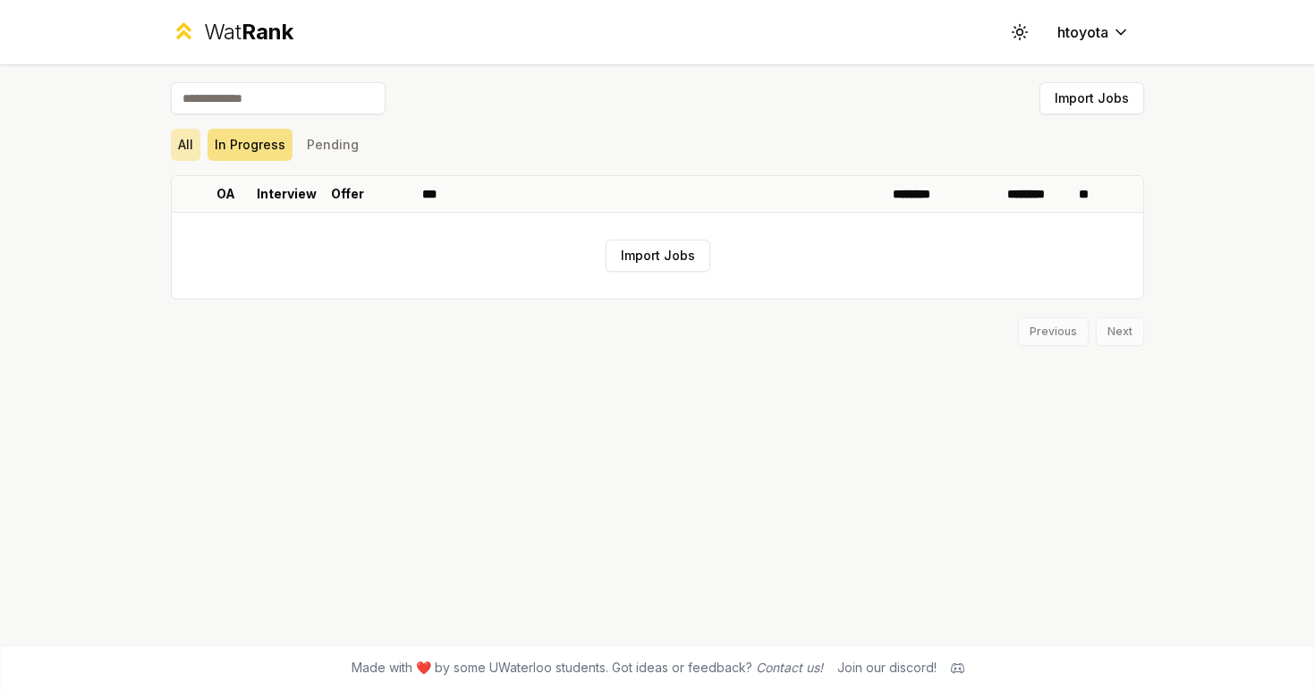
click at [187, 148] on button "All" at bounding box center [186, 145] width 30 height 32
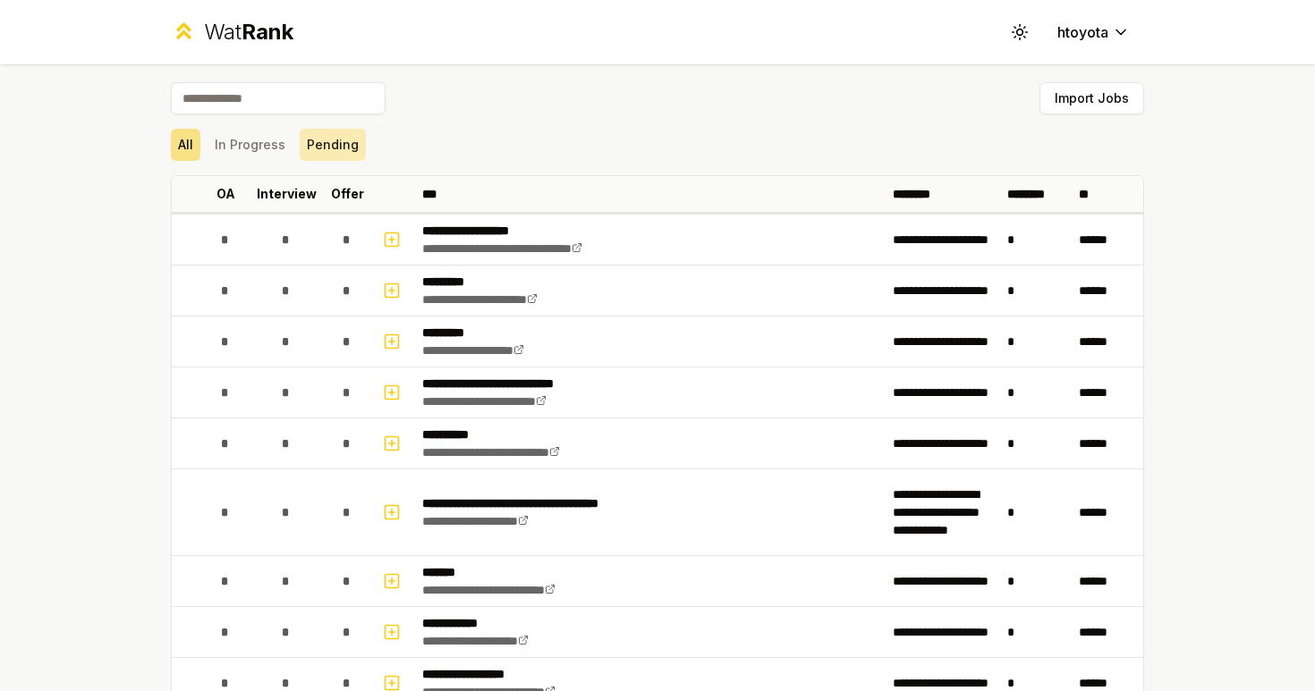
click at [306, 149] on button "Pending" at bounding box center [333, 145] width 66 height 32
